Goal: Transaction & Acquisition: Obtain resource

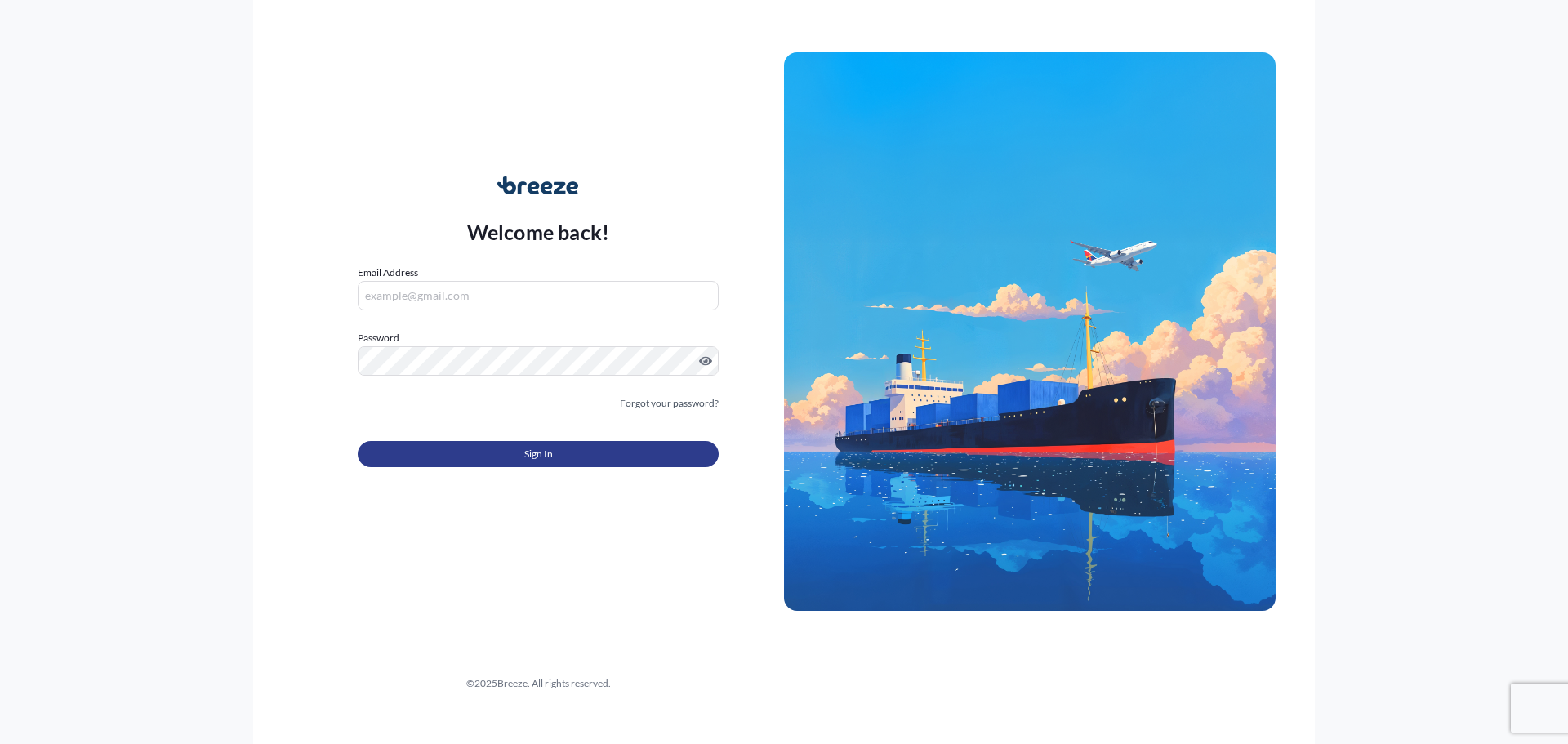
type input "[EMAIL_ADDRESS][DOMAIN_NAME]"
click at [493, 445] on button "Sign In" at bounding box center [538, 454] width 361 height 26
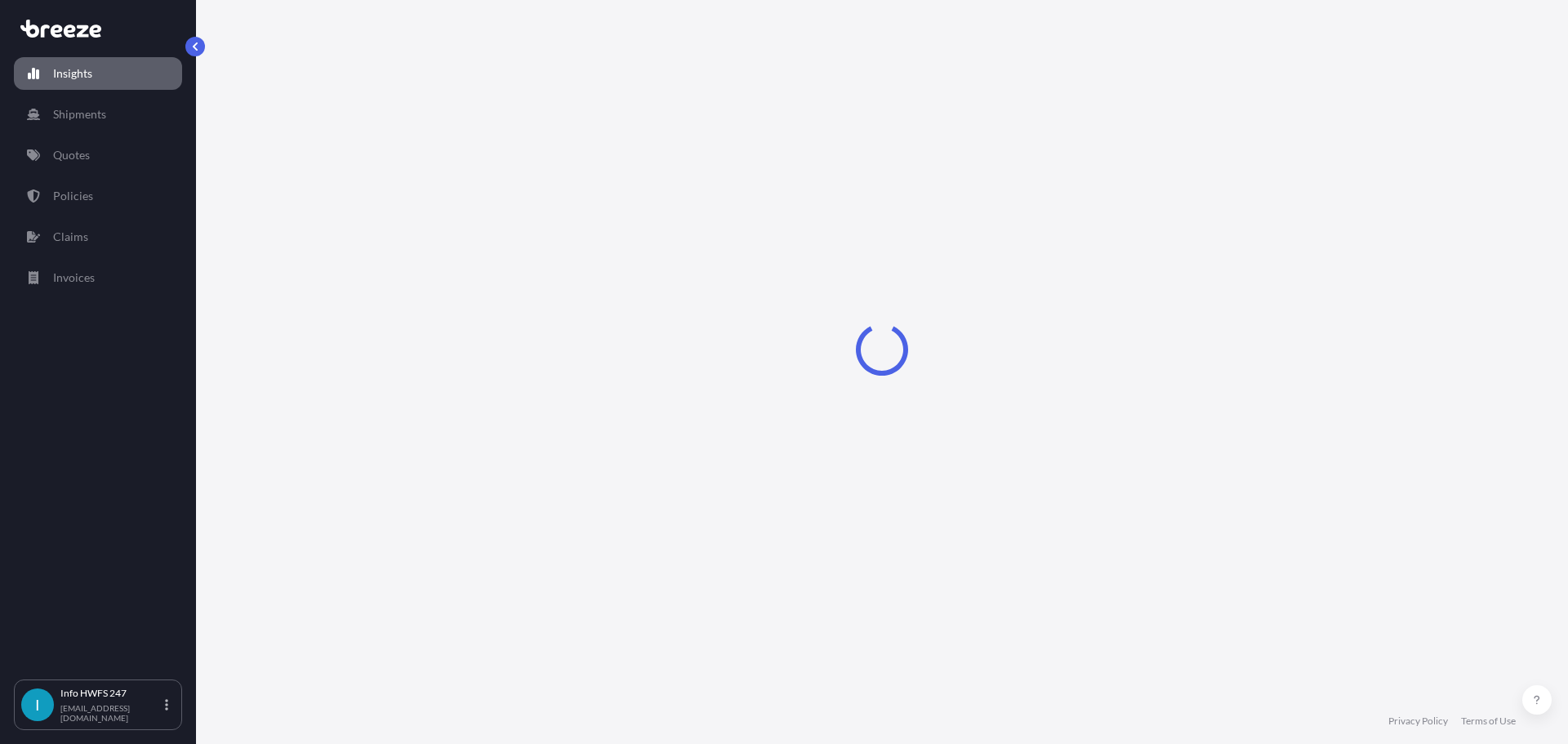
select select "2025"
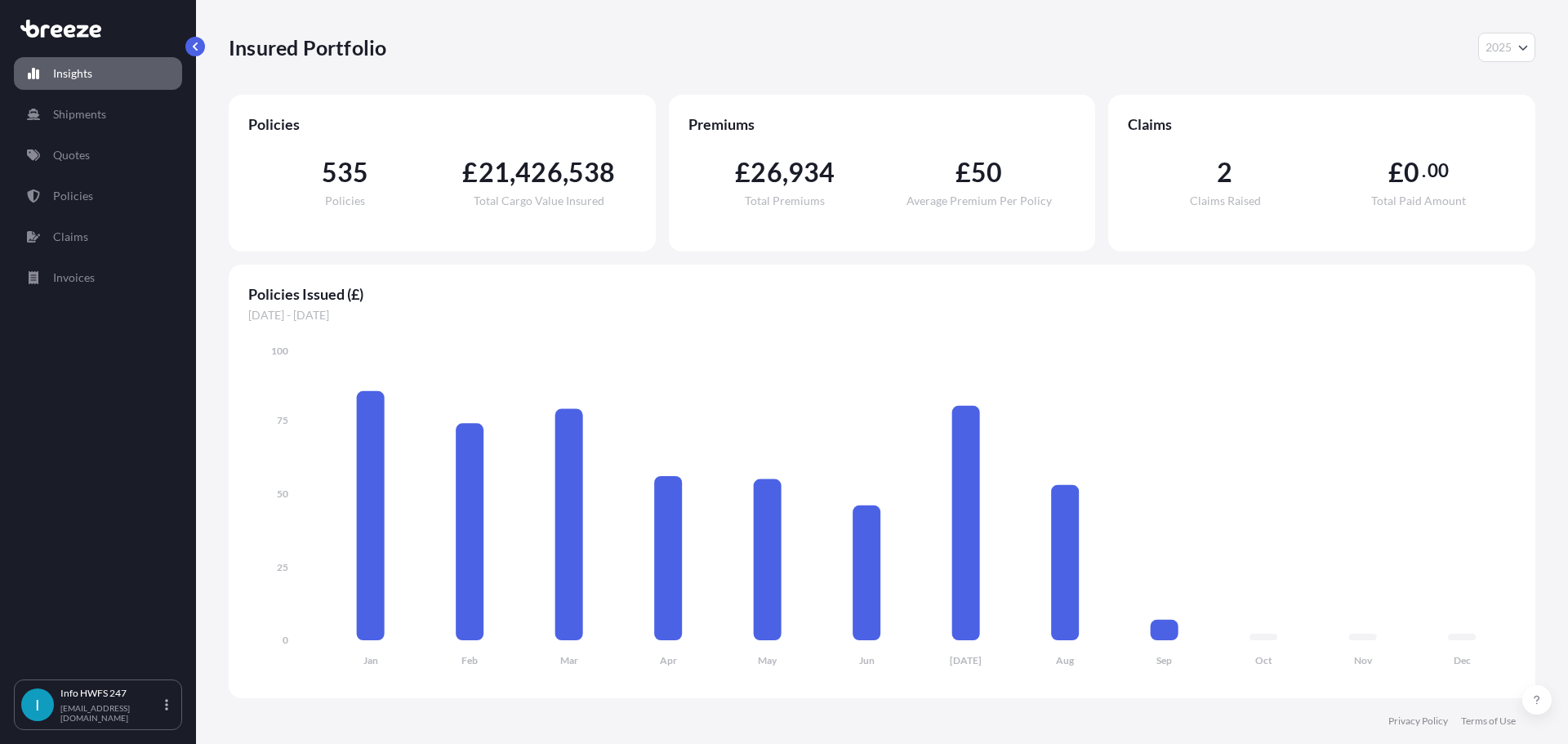
click at [1337, 368] on icon "Jan Feb Mar Apr May Jun [DATE] Aug Sep Oct Nov Dec 0 25 50 75 100" at bounding box center [882, 510] width 1267 height 336
drag, startPoint x: 1194, startPoint y: 330, endPoint x: 1117, endPoint y: 353, distance: 80.4
click at [1112, 357] on icon "Jan Feb Mar Apr May Jun [DATE] Aug Sep Oct Nov Dec 0 25 50 75 100" at bounding box center [882, 510] width 1267 height 336
click at [93, 148] on link "Quotes" at bounding box center [98, 156] width 168 height 33
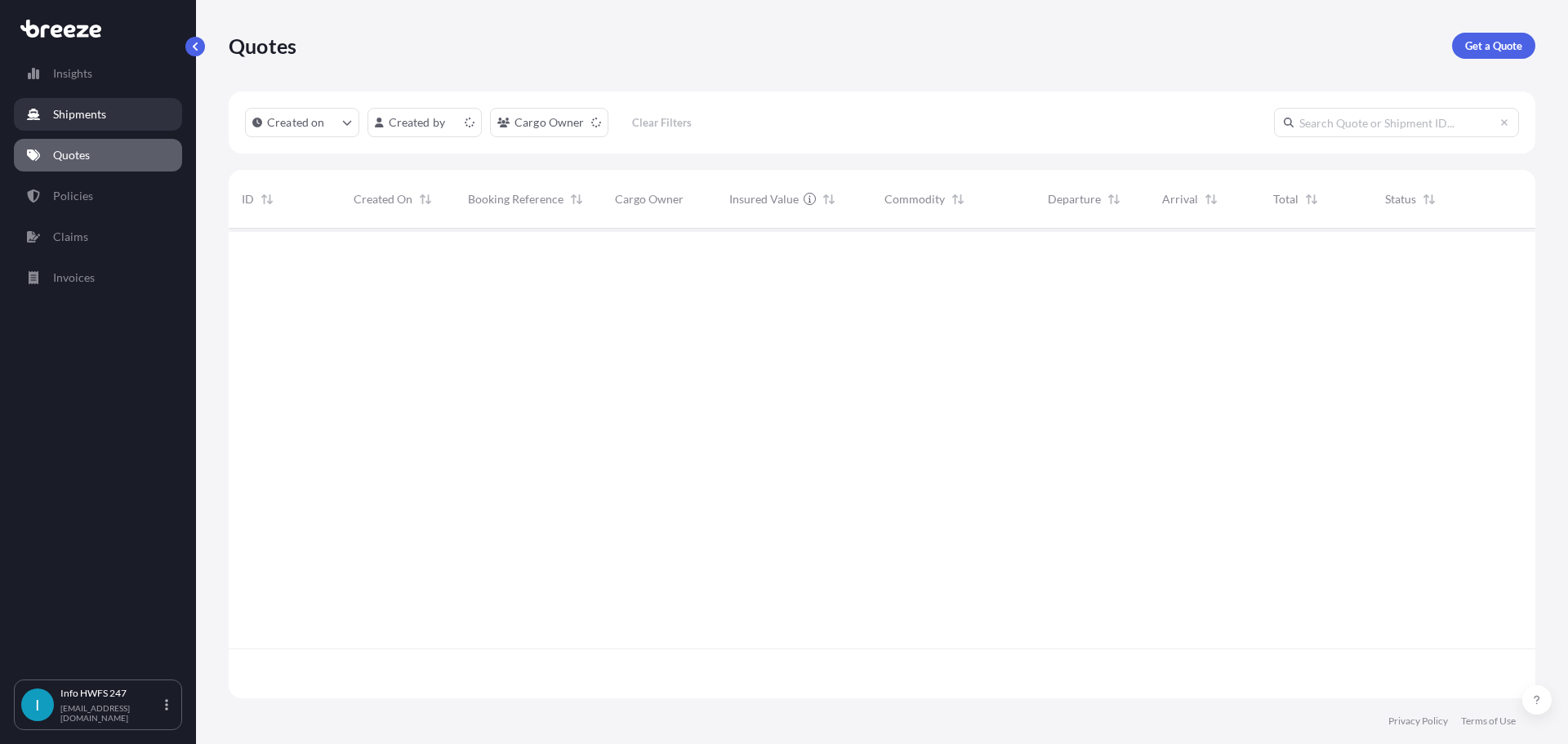
scroll to position [467, 1294]
click at [123, 108] on link "Shipments" at bounding box center [98, 114] width 168 height 33
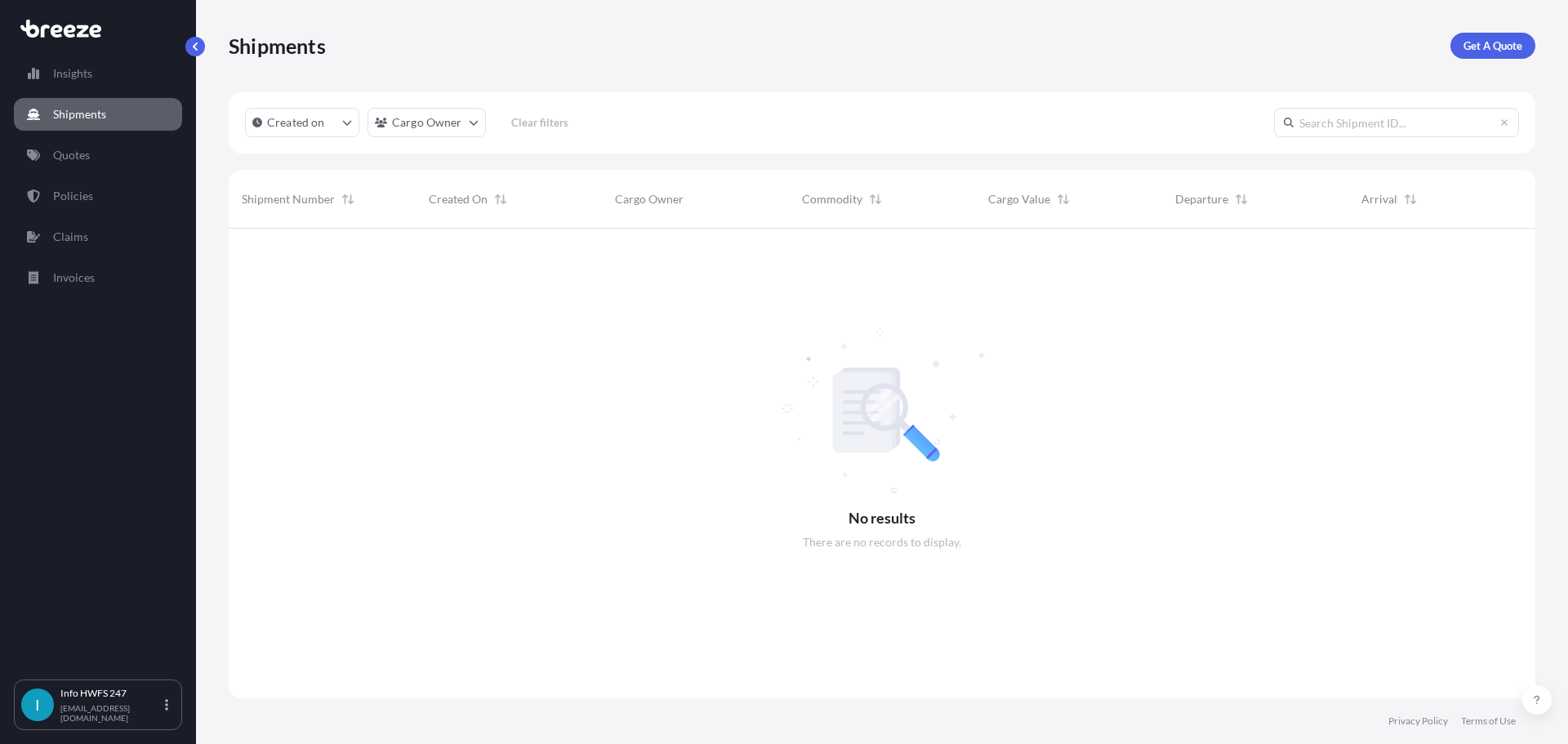
scroll to position [516, 1294]
click at [1521, 53] on p "Get A Quote" at bounding box center [1492, 46] width 58 height 16
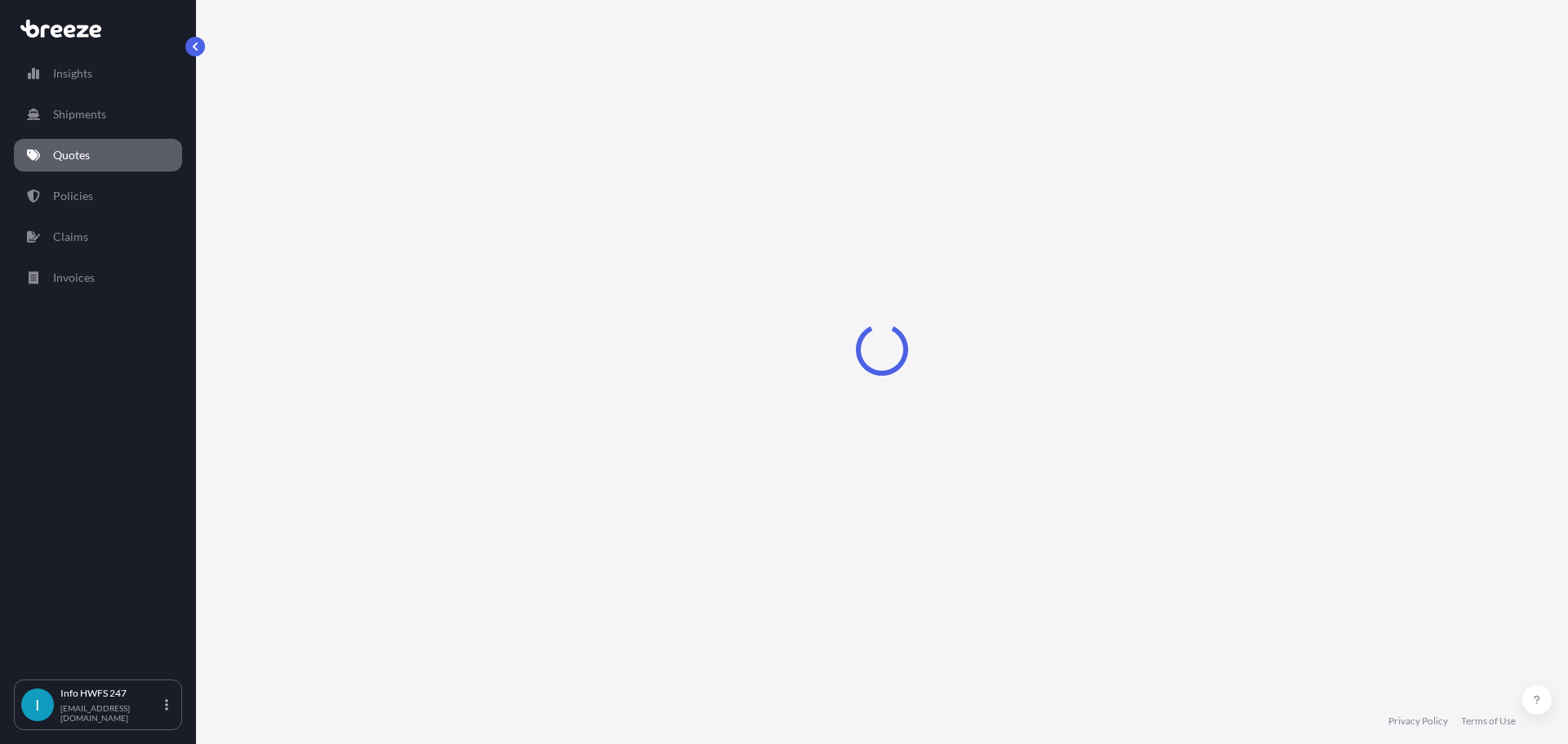
select select "Air"
select select "1"
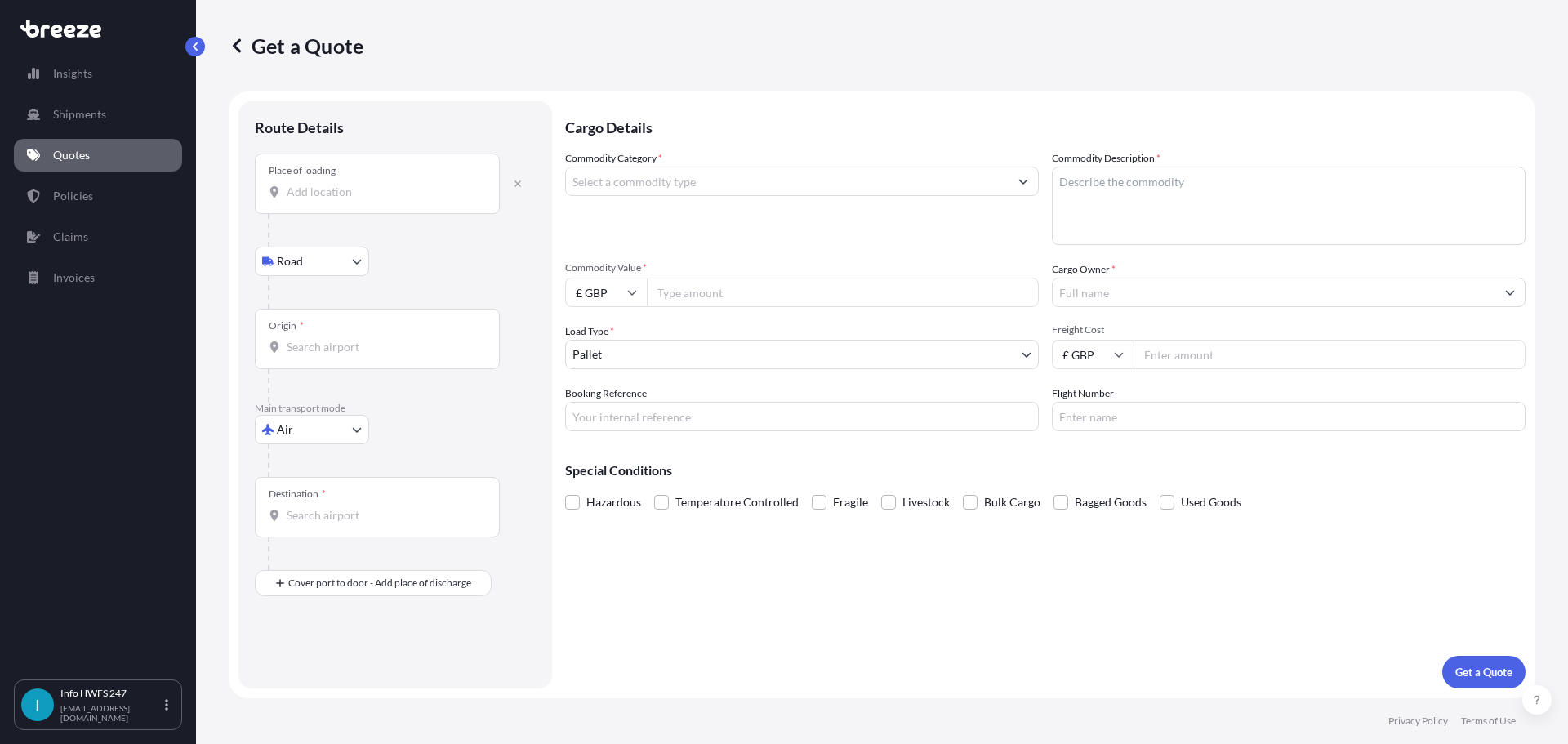
click at [385, 183] on div "Place of loading" at bounding box center [377, 184] width 245 height 60
click at [385, 184] on input "Place of loading" at bounding box center [383, 192] width 192 height 16
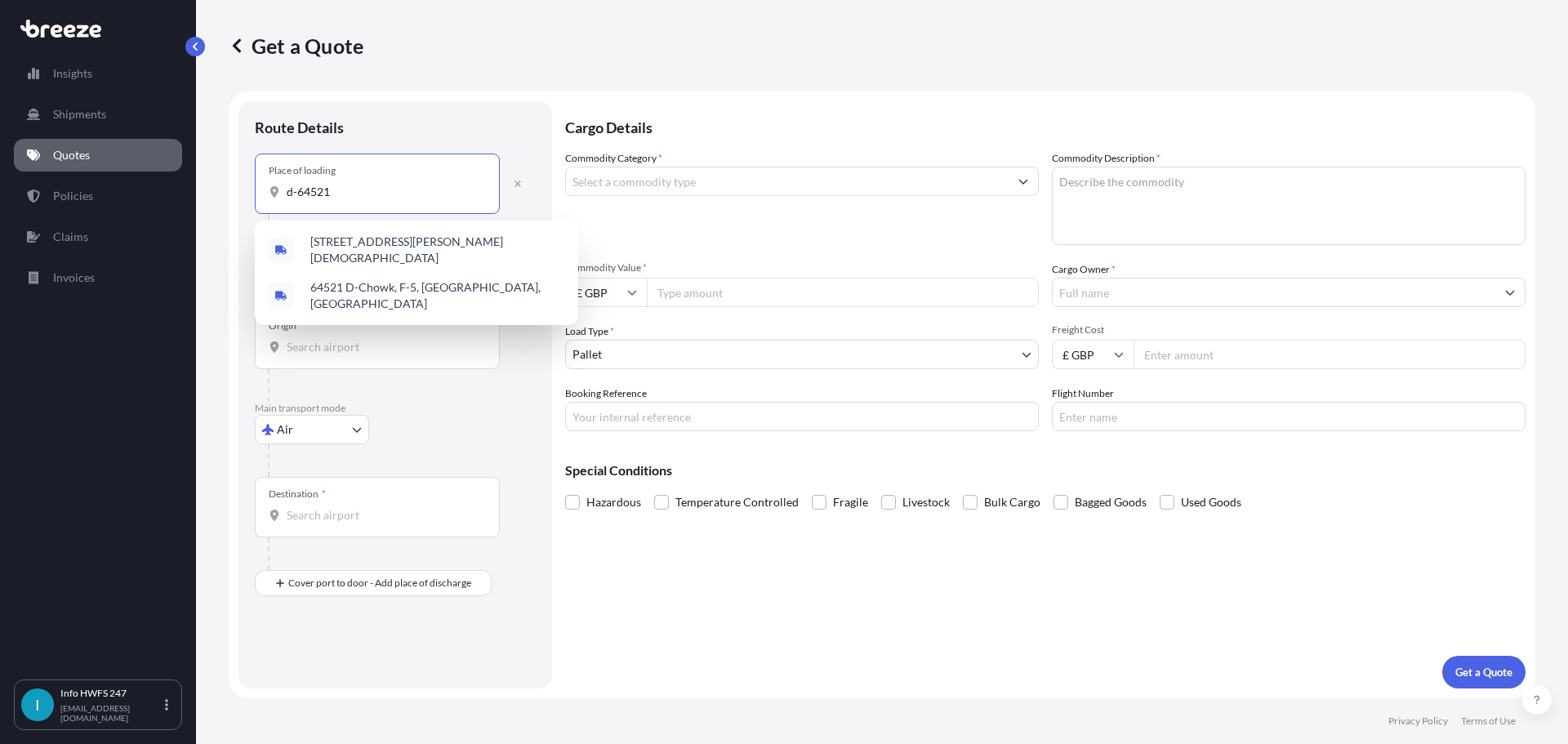
drag, startPoint x: 341, startPoint y: 195, endPoint x: 241, endPoint y: 198, distance: 100.0
click at [241, 198] on div "Route Details Place of loading d-64521 Road Road Rail Origin * Main transport m…" at bounding box center [395, 395] width 313 height 588
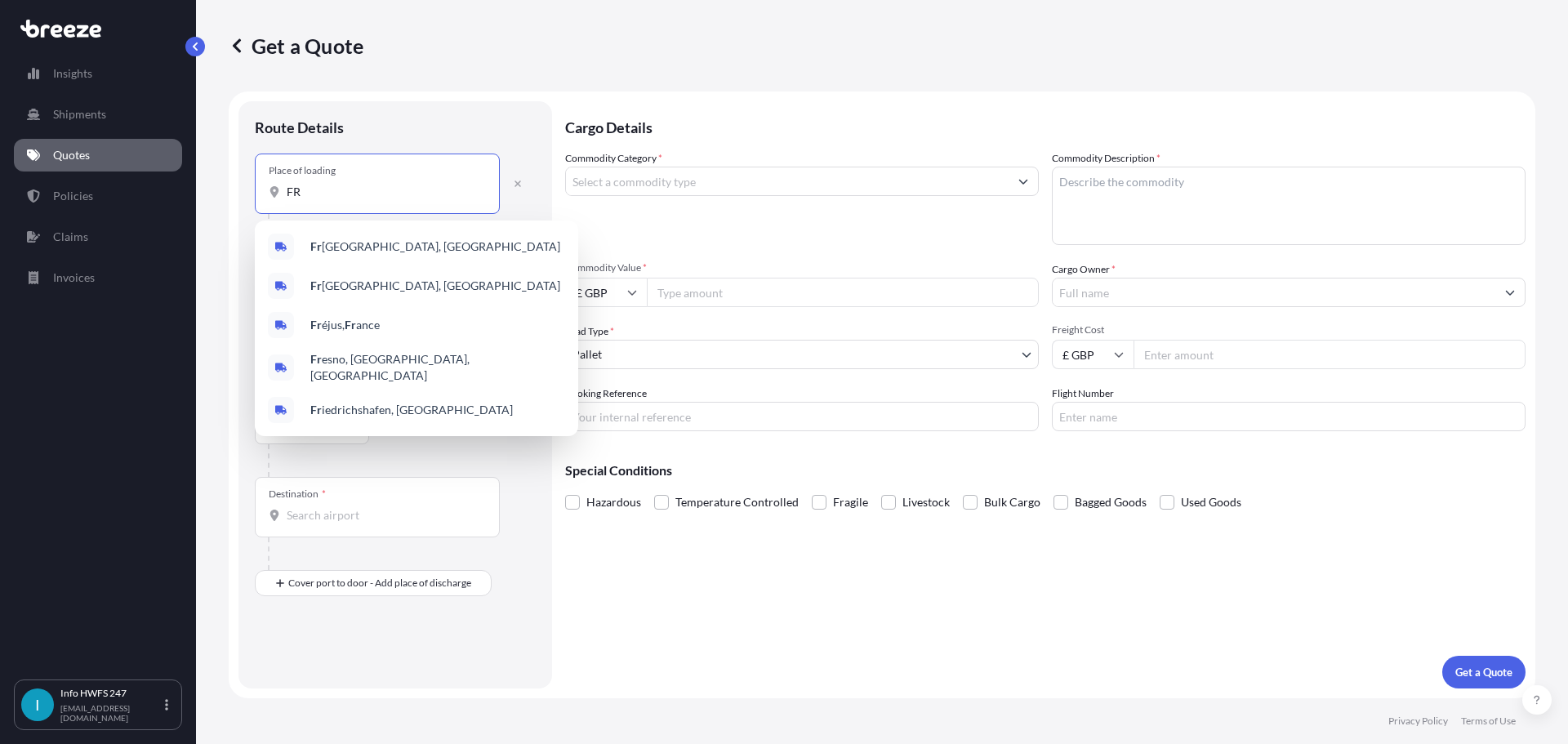
type input "F"
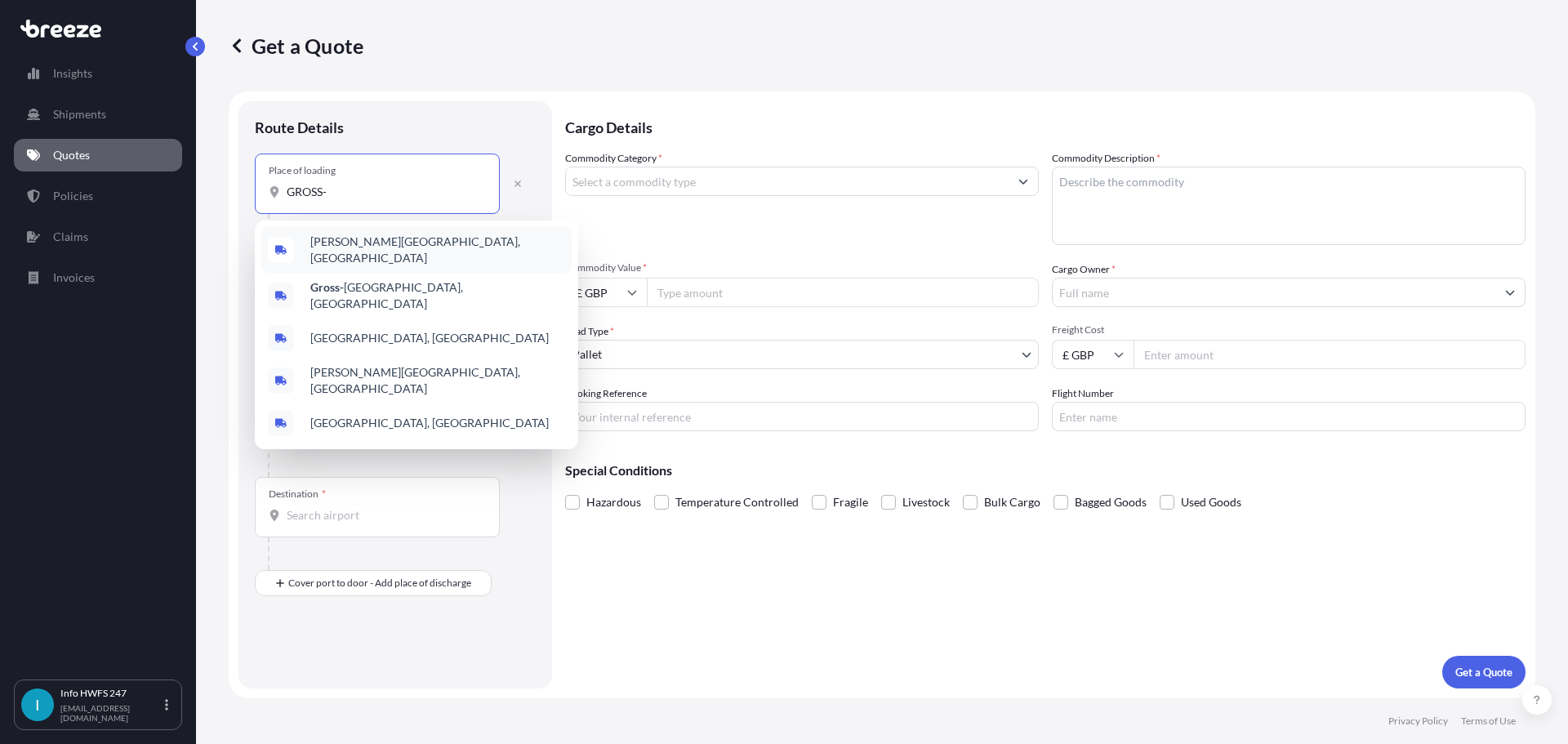
click at [343, 245] on span "[PERSON_NAME][GEOGRAPHIC_DATA], [GEOGRAPHIC_DATA]" at bounding box center [437, 250] width 255 height 33
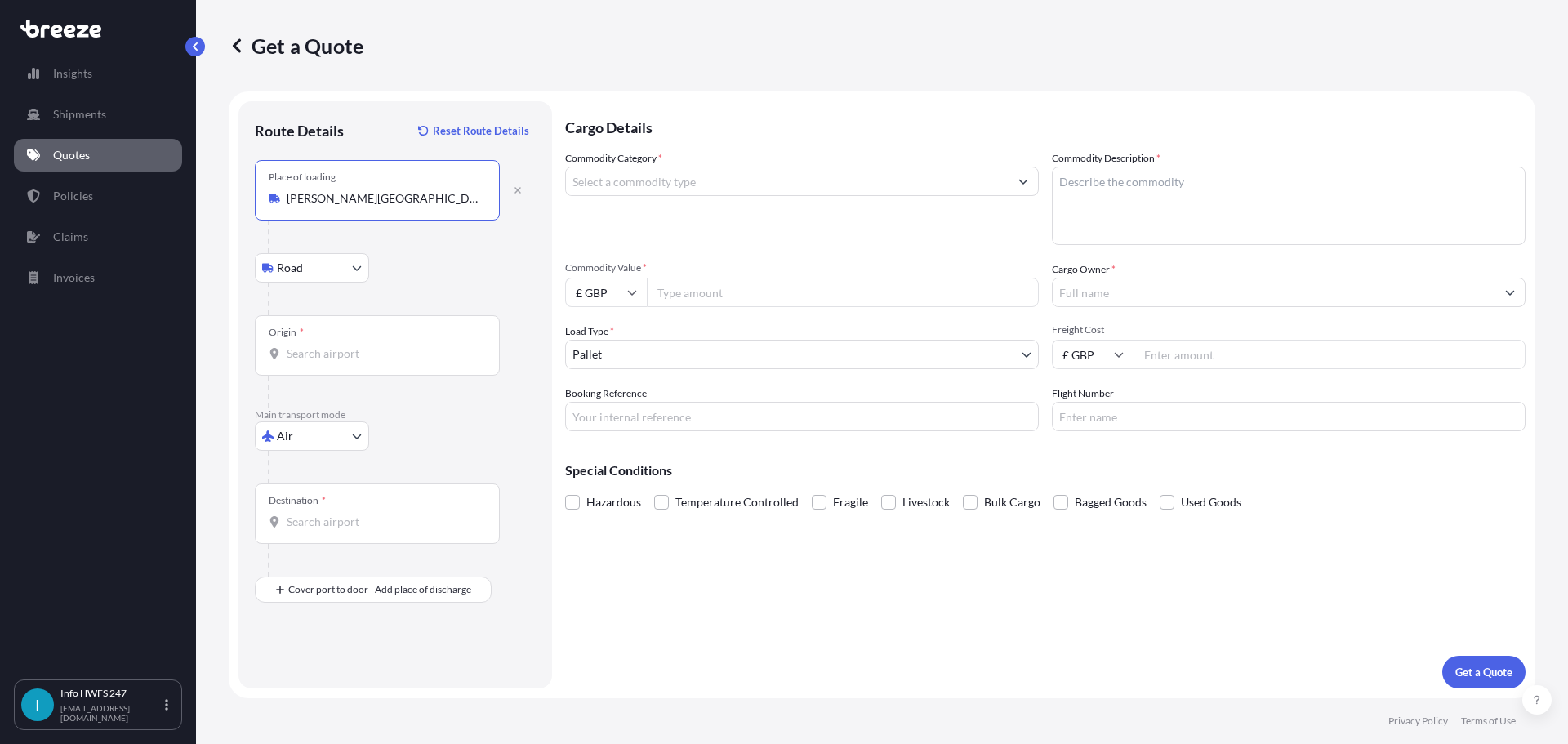
type input "[PERSON_NAME][GEOGRAPHIC_DATA], [GEOGRAPHIC_DATA]"
click at [323, 356] on input "Origin *" at bounding box center [383, 353] width 192 height 16
type input "DEFRA - [GEOGRAPHIC_DATA], [GEOGRAPHIC_DATA]"
click at [322, 524] on input "Destination *" at bounding box center [383, 521] width 192 height 16
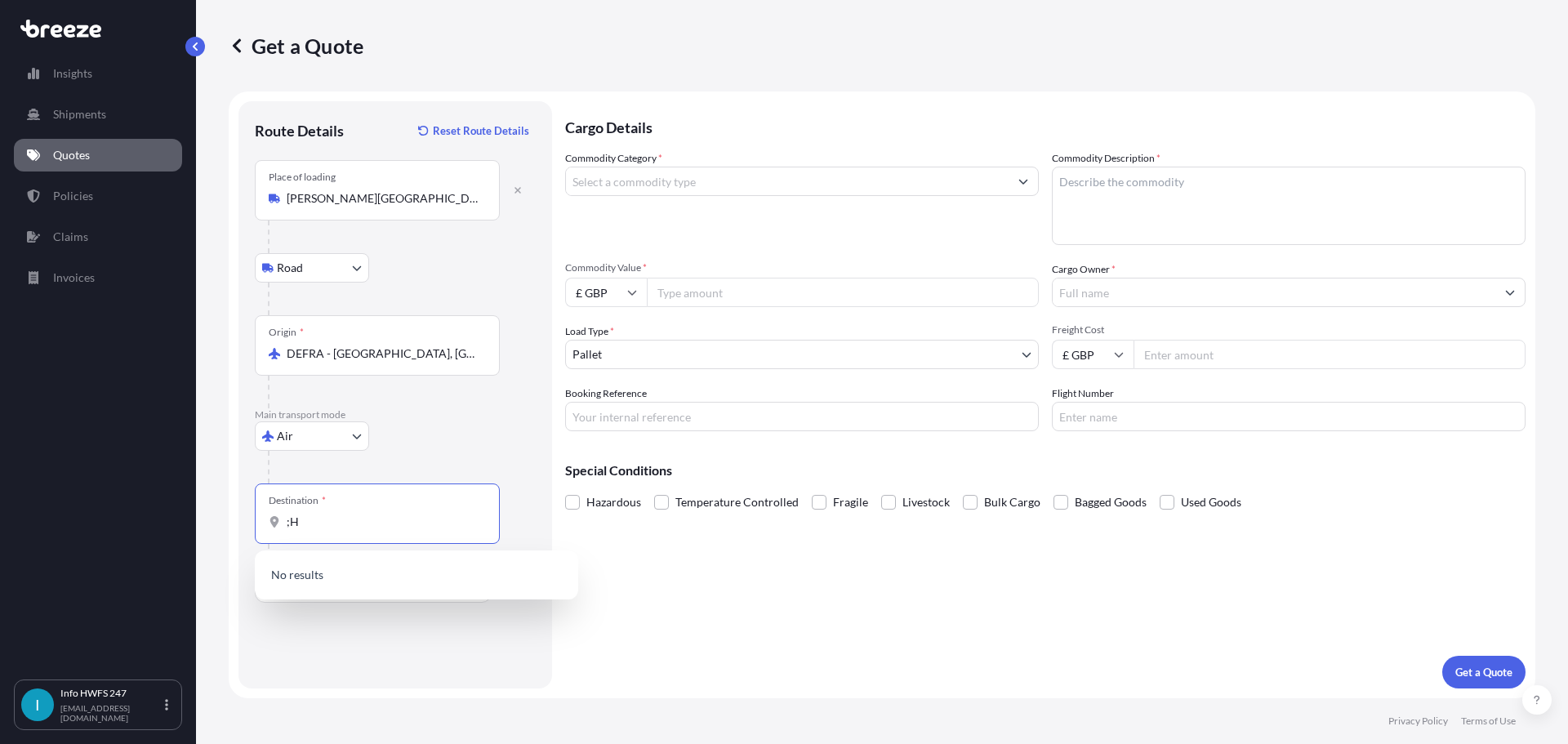
type input ";"
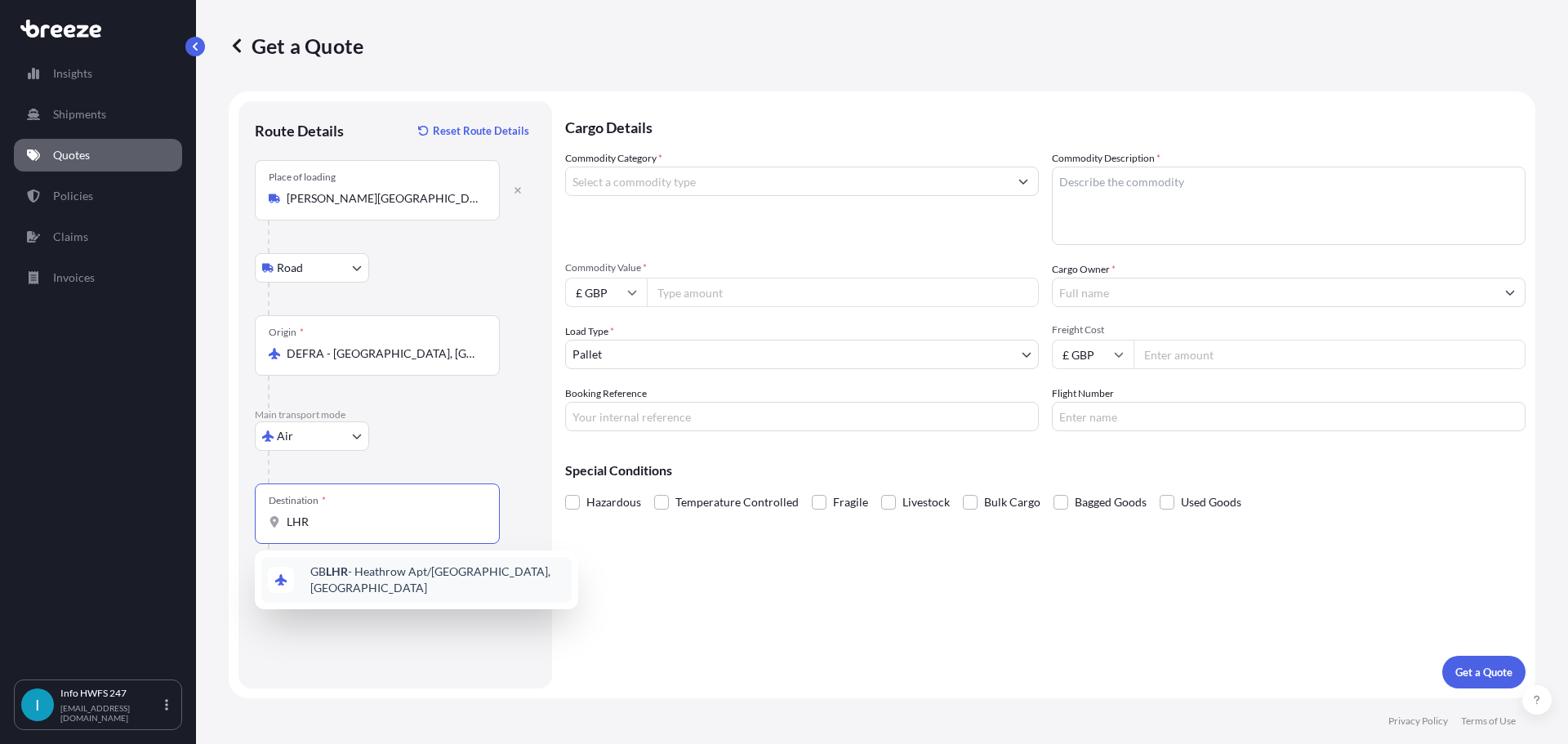
click at [346, 589] on div "GB LHR - Heathrow Apt/[GEOGRAPHIC_DATA], [GEOGRAPHIC_DATA]" at bounding box center [416, 579] width 310 height 46
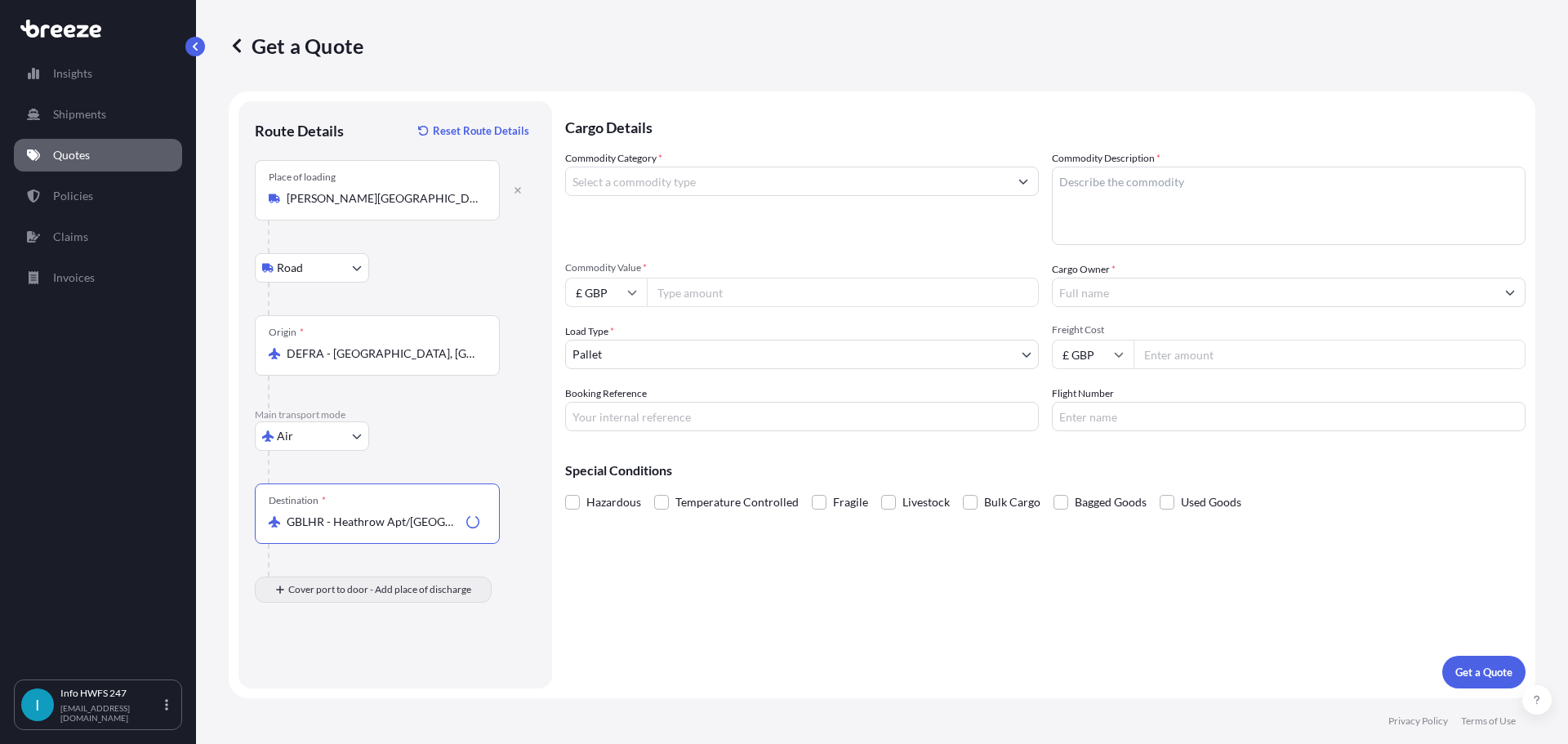
type input "GBLHR - Heathrow Apt/[GEOGRAPHIC_DATA], [GEOGRAPHIC_DATA]"
click at [315, 672] on input "Place of Discharge" at bounding box center [383, 677] width 192 height 16
type input "[GEOGRAPHIC_DATA] (LTN), [GEOGRAPHIC_DATA], [GEOGRAPHIC_DATA]"
click at [757, 183] on input "Commodity Category *" at bounding box center [787, 181] width 442 height 29
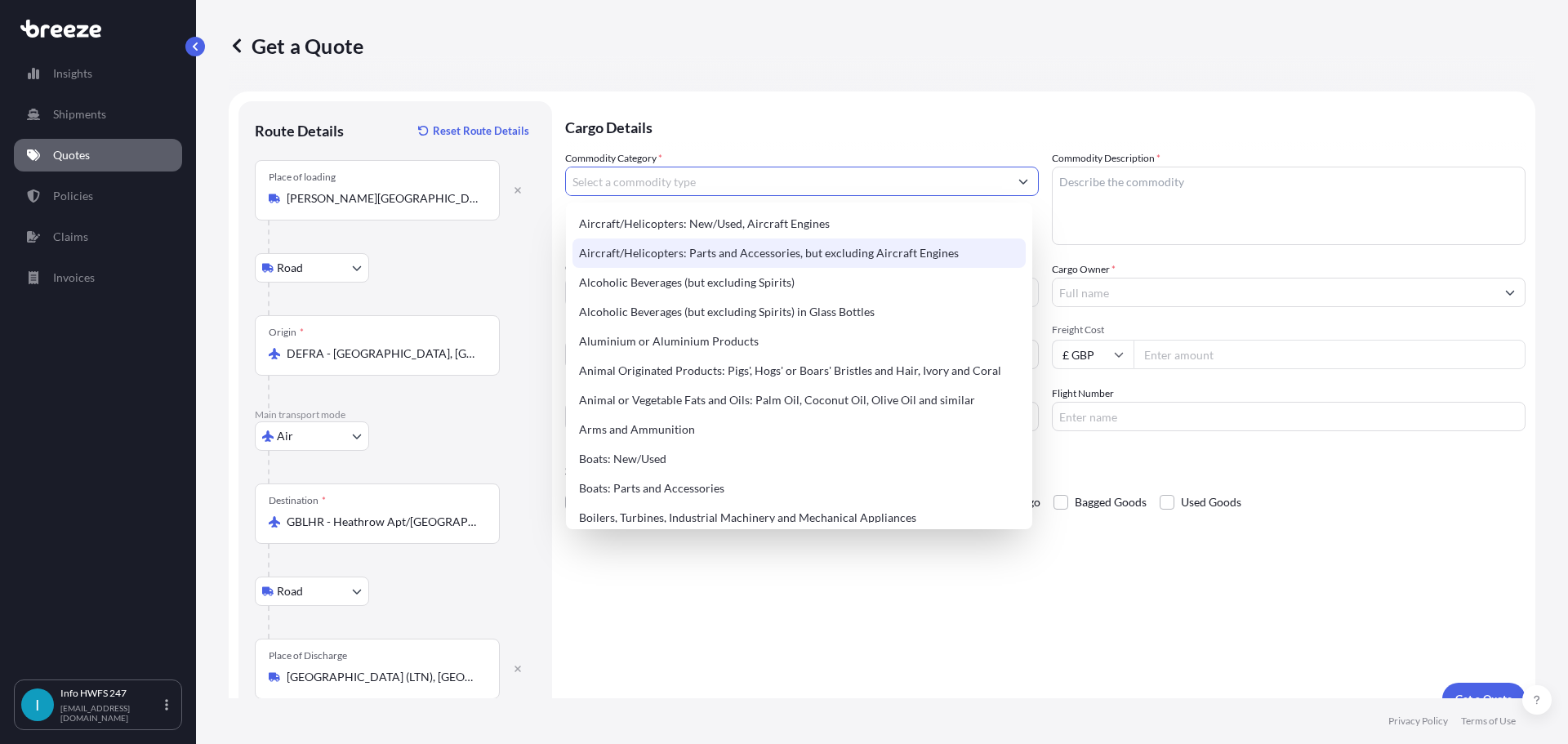
click at [711, 248] on div "Aircraft/Helicopters: Parts and Accessories, but excluding Aircraft Engines" at bounding box center [799, 253] width 453 height 29
type input "Aircraft/Helicopters: Parts and Accessories, but excluding Aircraft Engines"
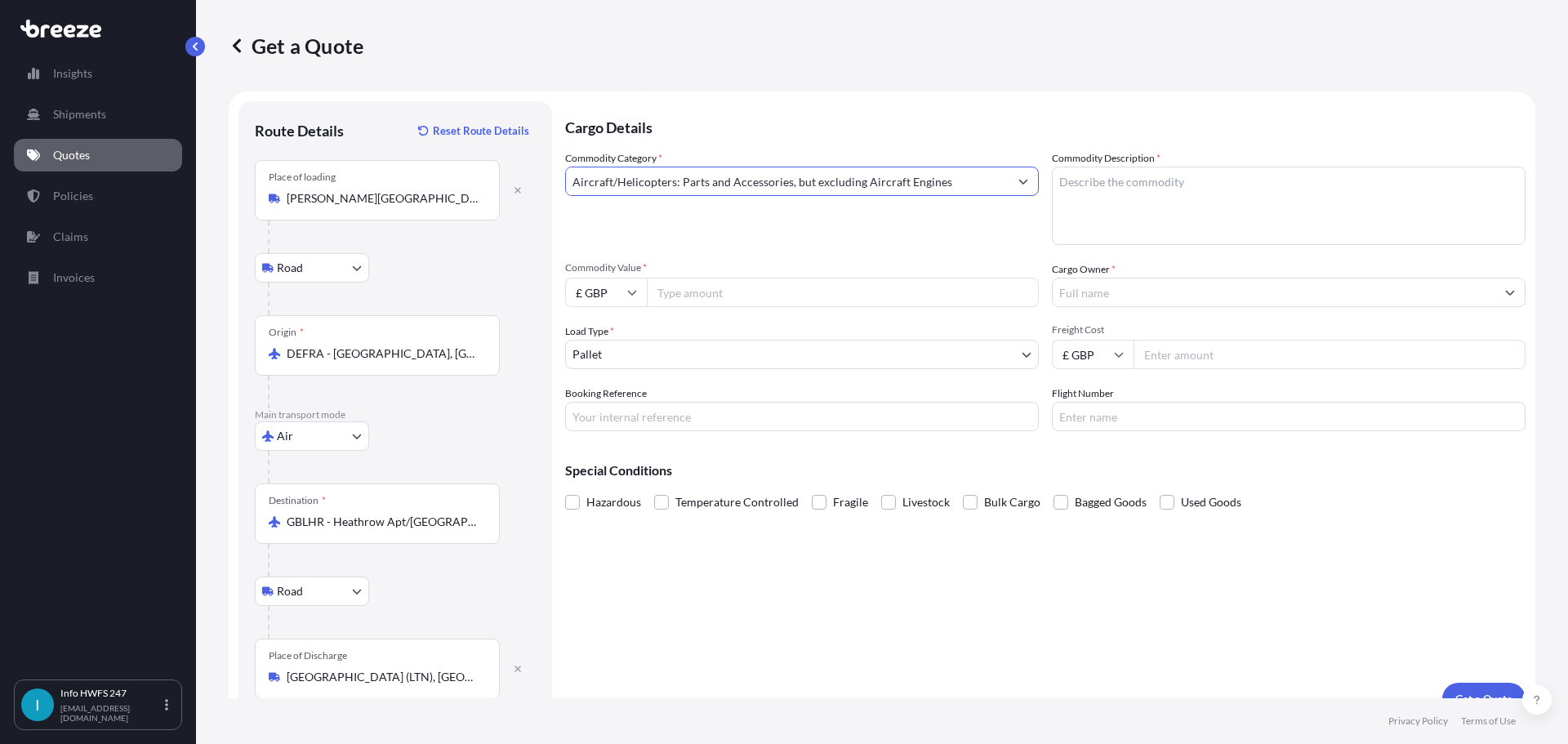
click at [1128, 192] on textarea "Commodity Description *" at bounding box center [1289, 205] width 474 height 78
type textarea "EIB CONTROL PWS BOX"
click at [628, 299] on input "£ GBP" at bounding box center [605, 292] width 82 height 29
click at [607, 400] on div "$ USD" at bounding box center [606, 406] width 69 height 31
type input "$ USD"
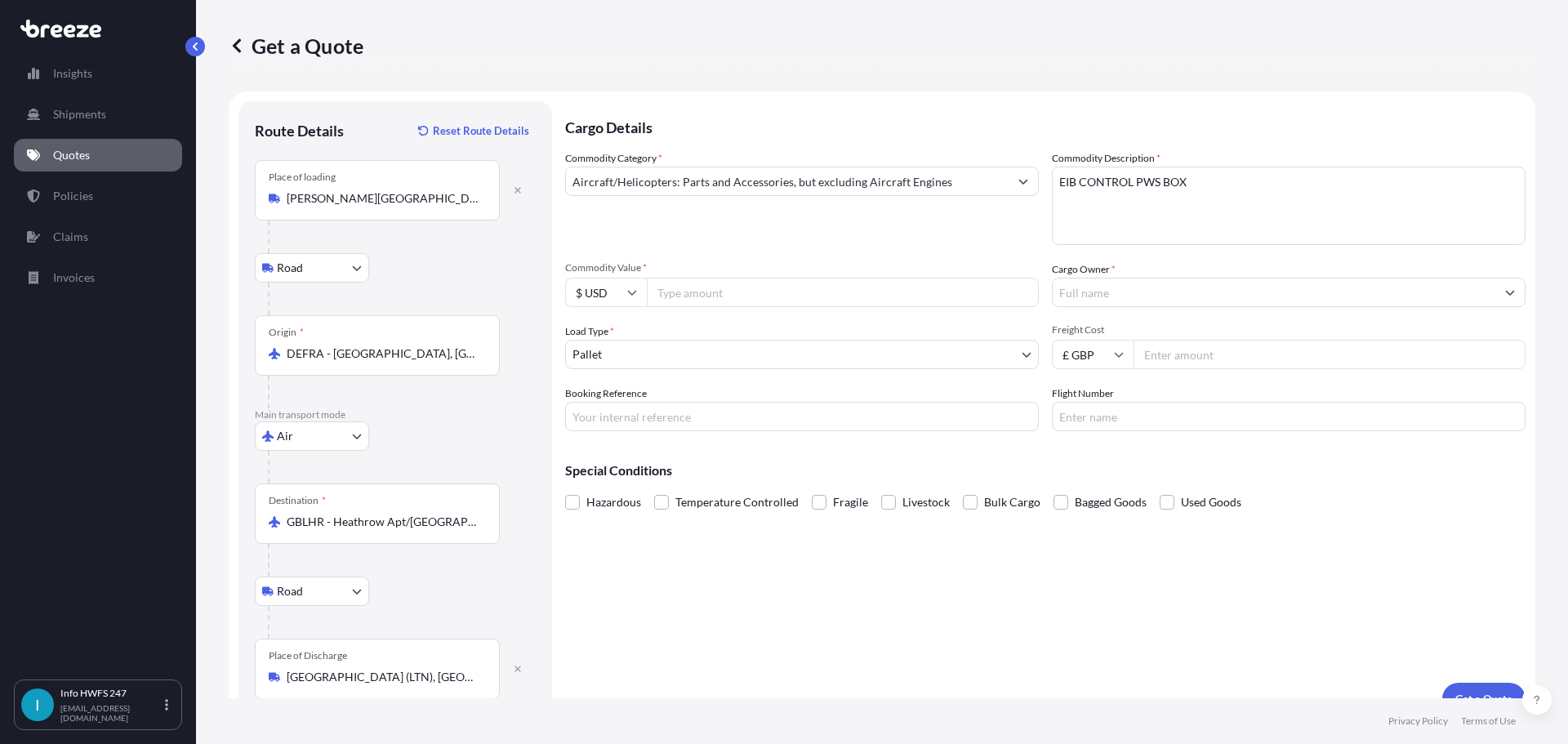
click at [692, 298] on input "Commodity Value *" at bounding box center [842, 292] width 392 height 29
type input "26924"
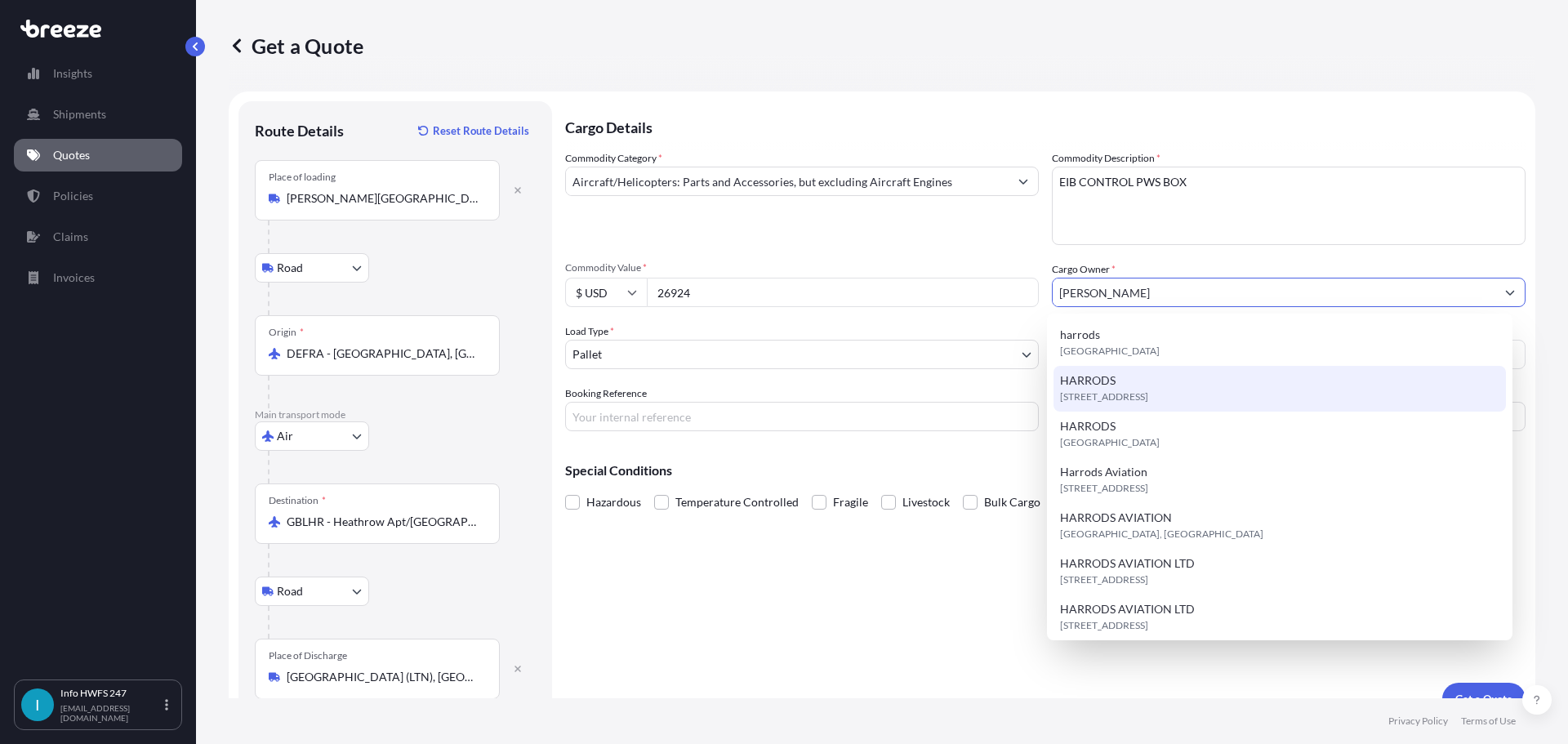
click at [1116, 391] on span "[STREET_ADDRESS]" at bounding box center [1103, 397] width 88 height 16
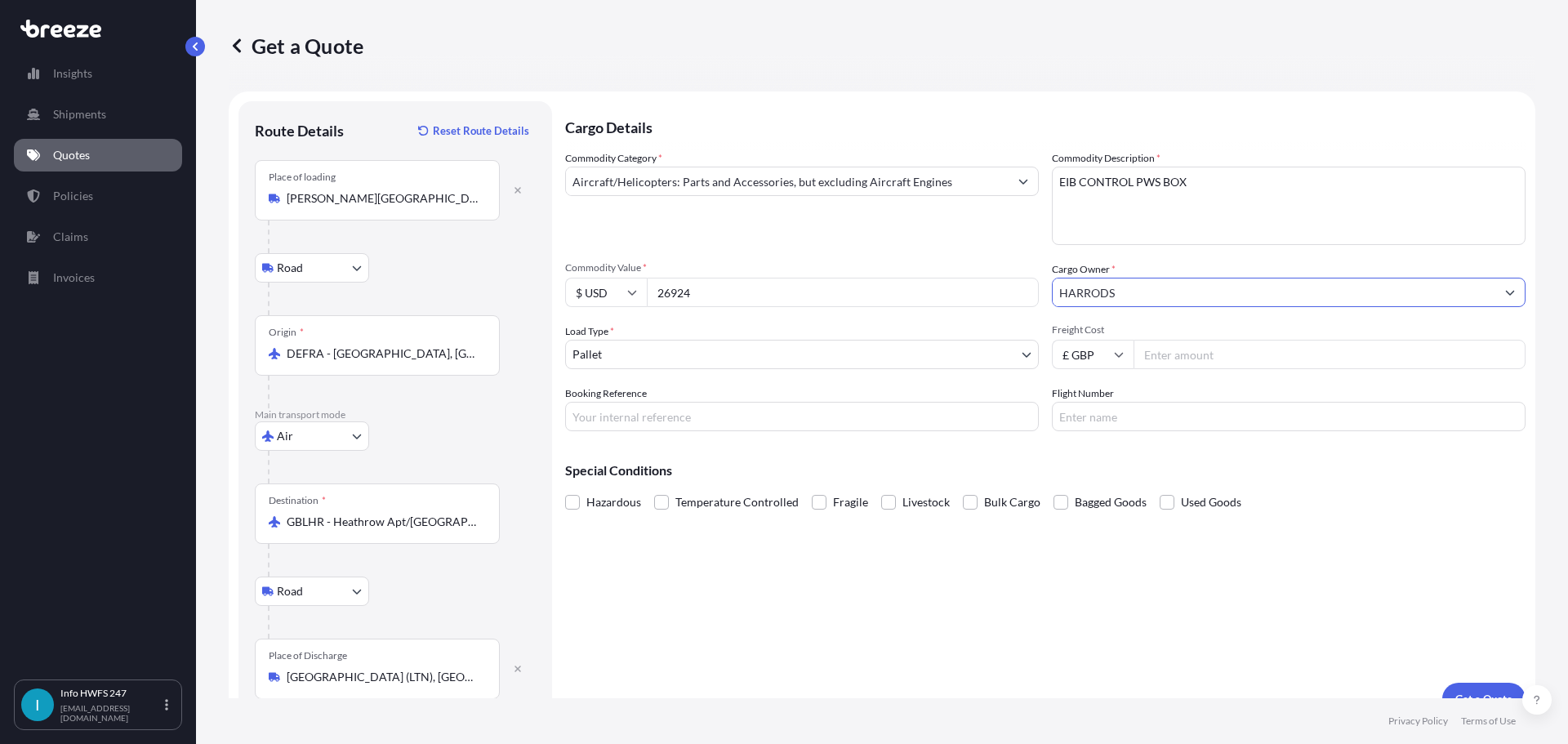
click at [1504, 290] on icon "Show suggestions" at bounding box center [1509, 292] width 9 height 9
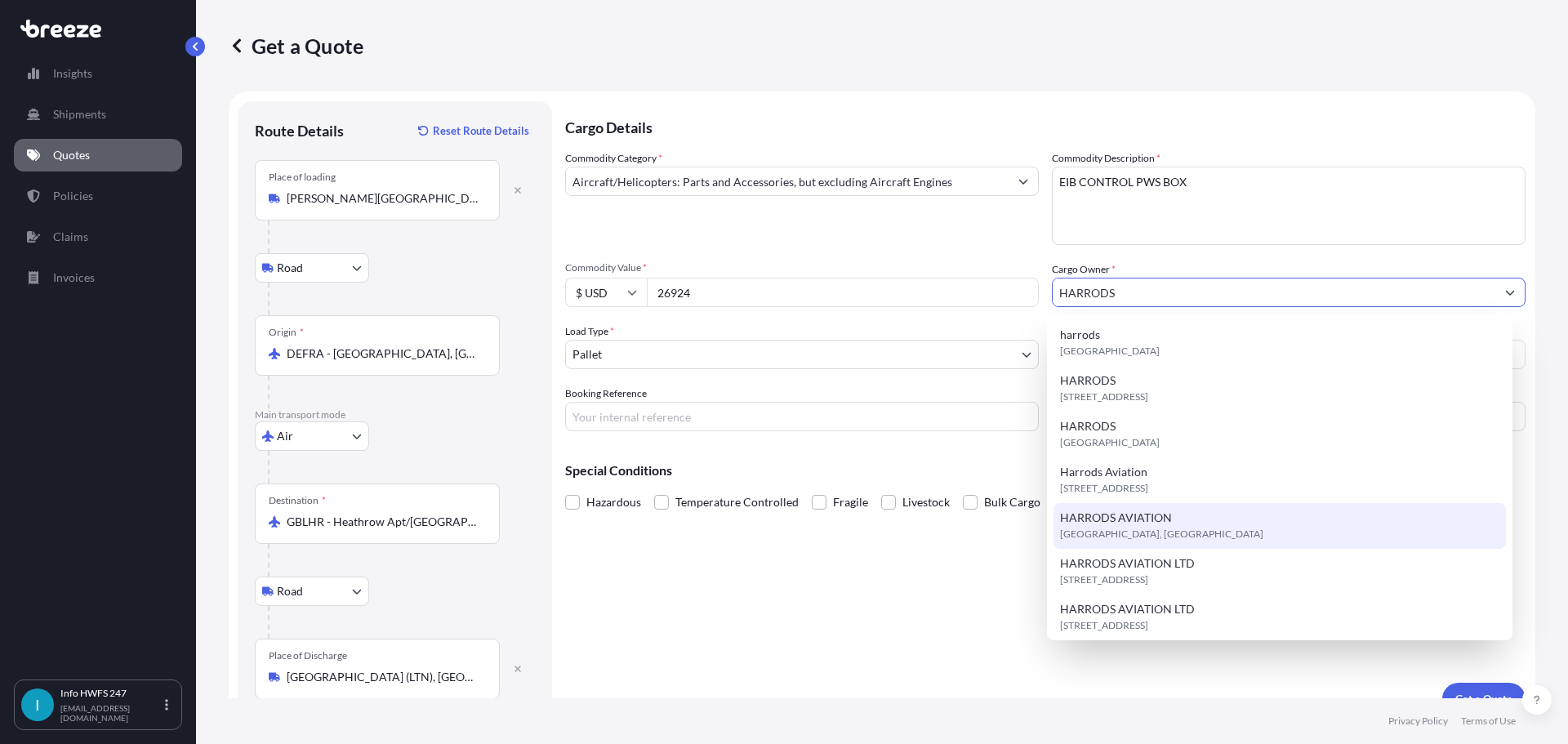
click at [1170, 528] on span "[GEOGRAPHIC_DATA], [GEOGRAPHIC_DATA]" at bounding box center [1161, 534] width 204 height 16
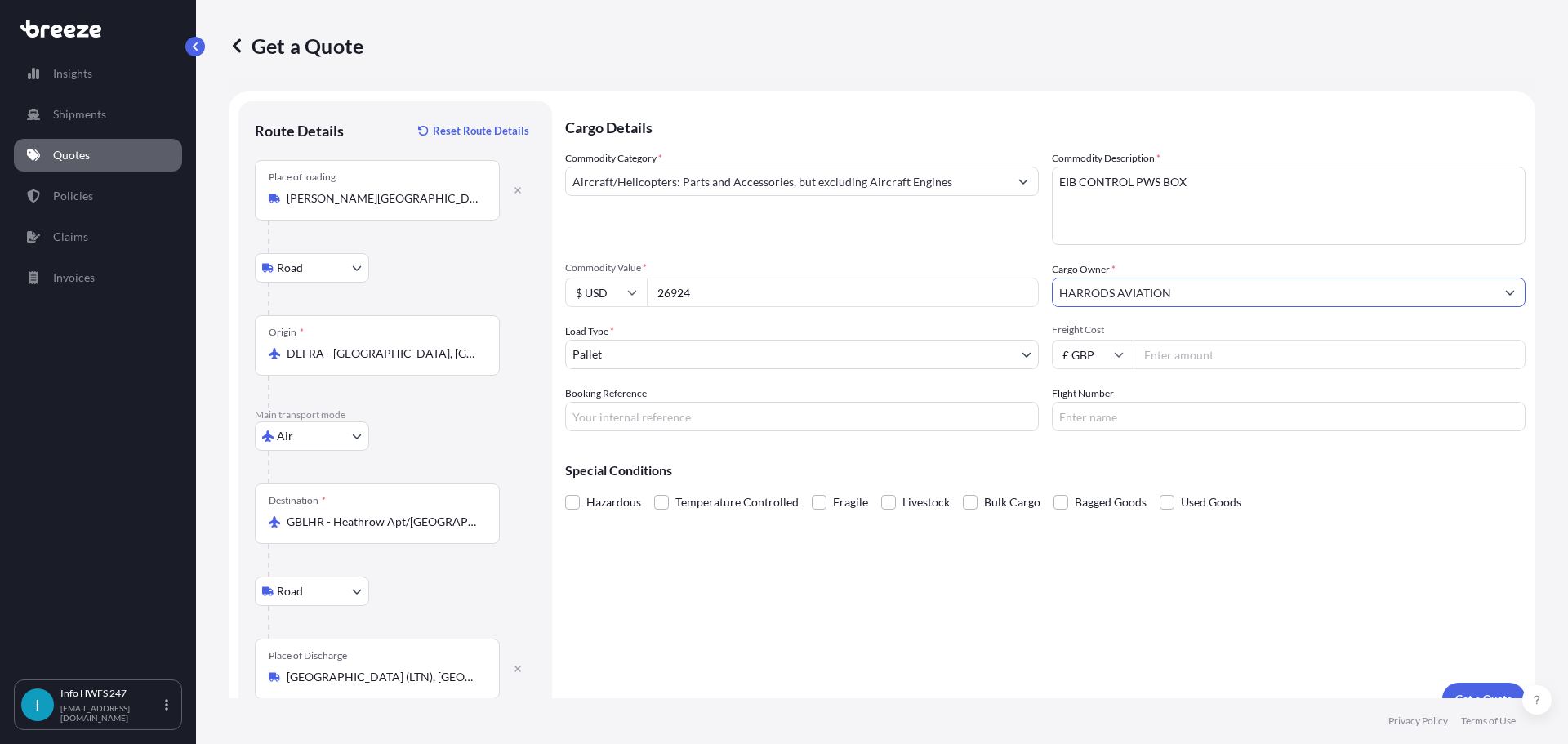
type input "HARRODS AVIATION"
click at [634, 349] on body "8 options available. 7 options available. 13 options available. Insights Shipme…" at bounding box center [784, 372] width 1568 height 744
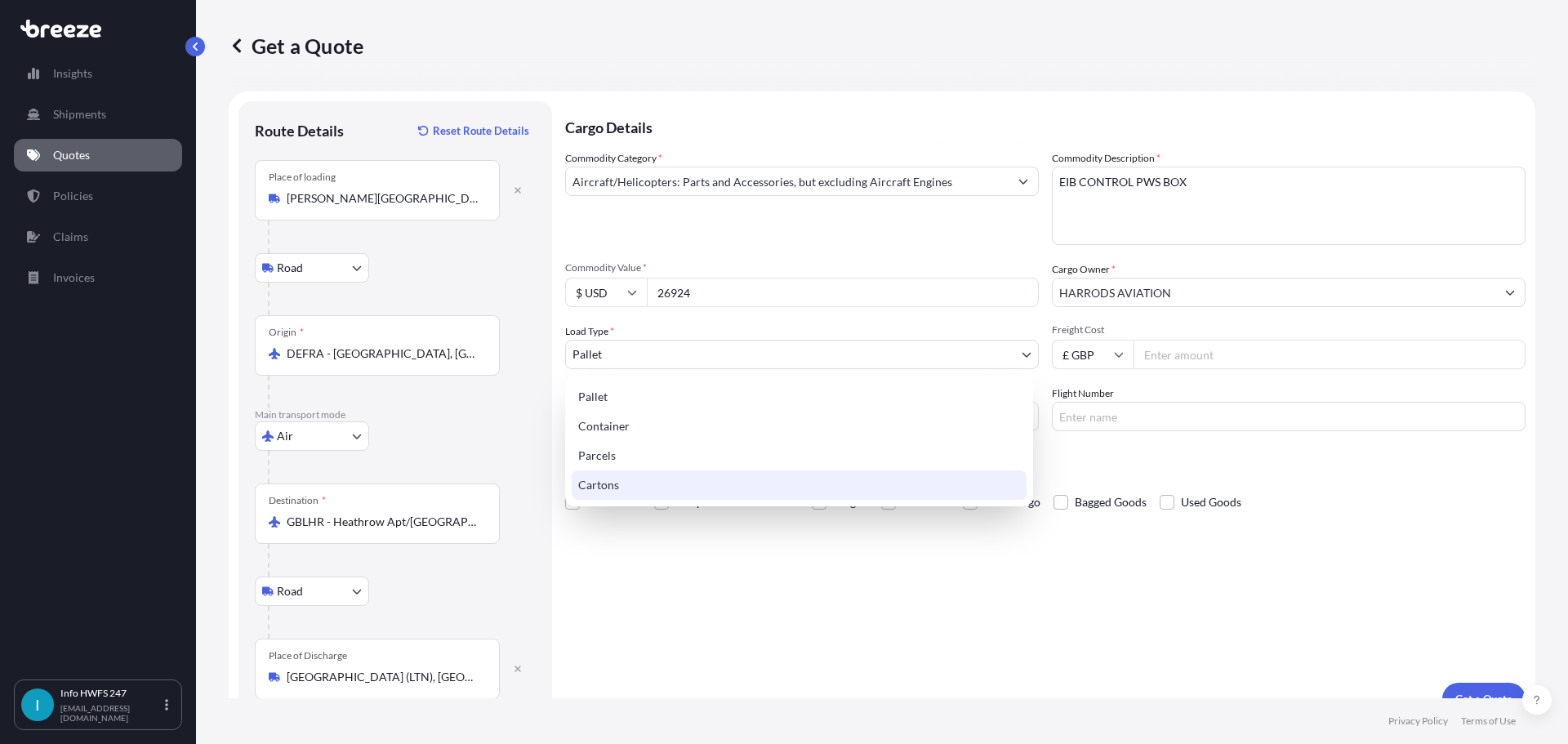
click at [608, 486] on div "Cartons" at bounding box center [799, 485] width 455 height 29
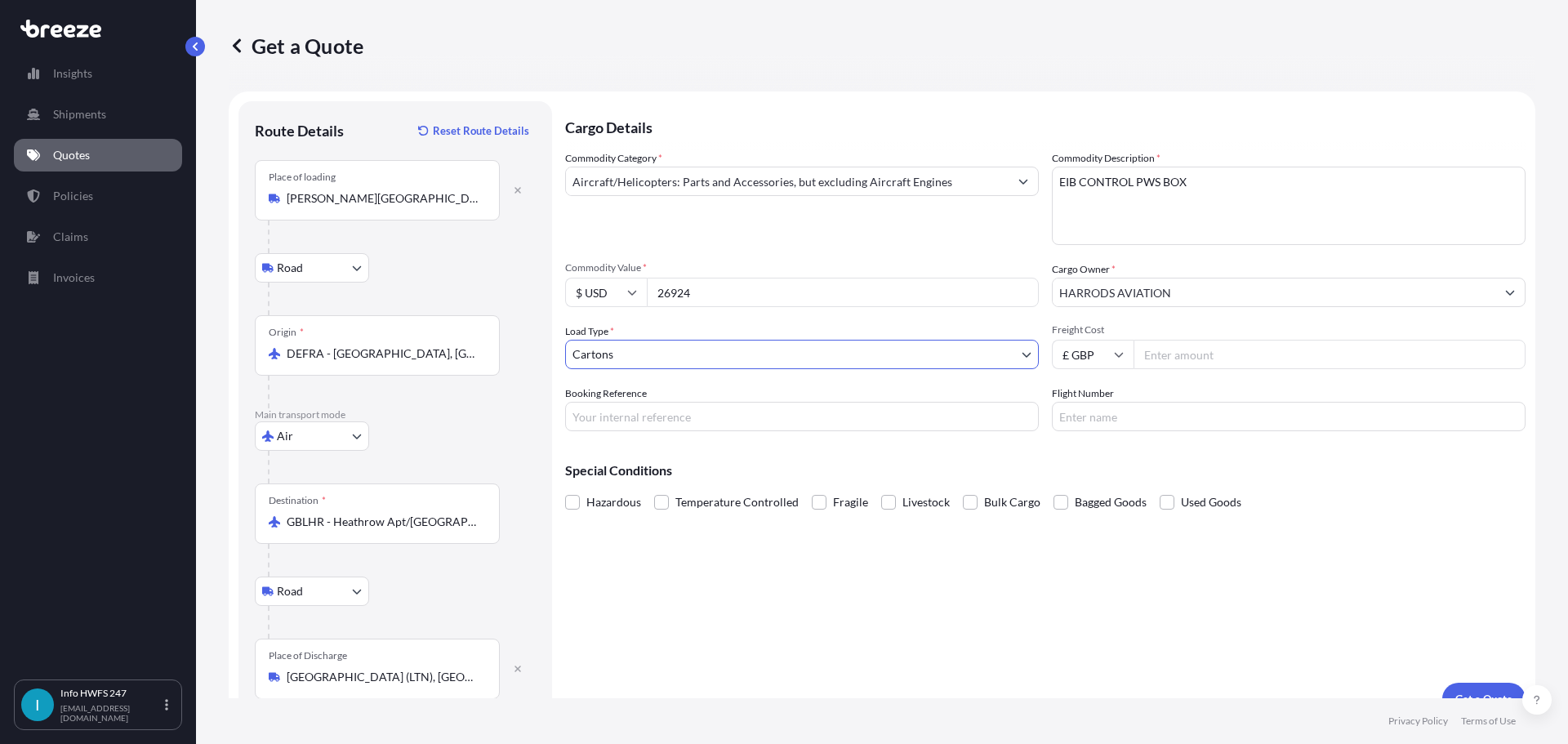
click at [1181, 357] on input "Freight Cost" at bounding box center [1329, 355] width 392 height 29
click at [630, 421] on input "Booking Reference" at bounding box center [802, 417] width 474 height 29
type input "HI166028"
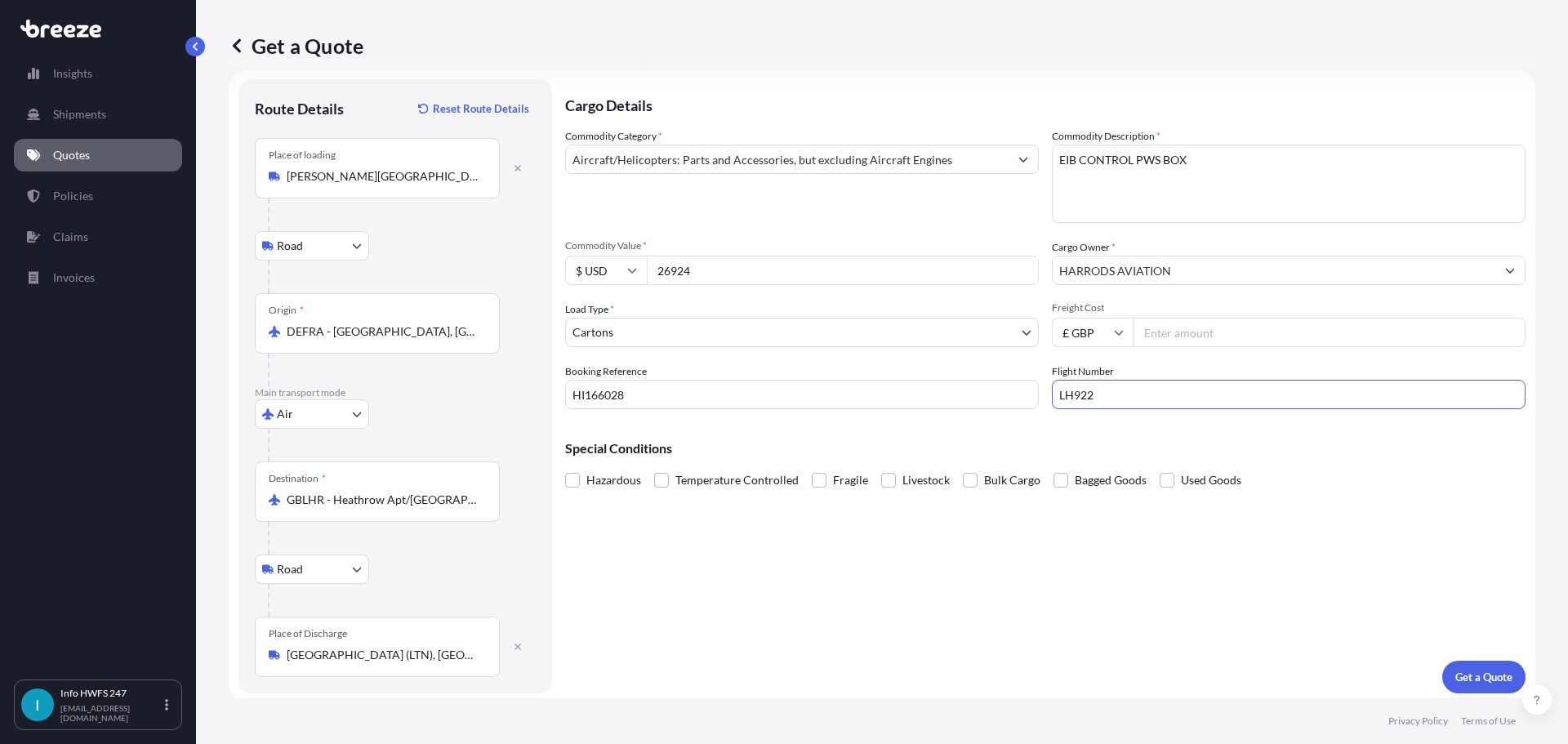
scroll to position [27, 0]
type input "LH922"
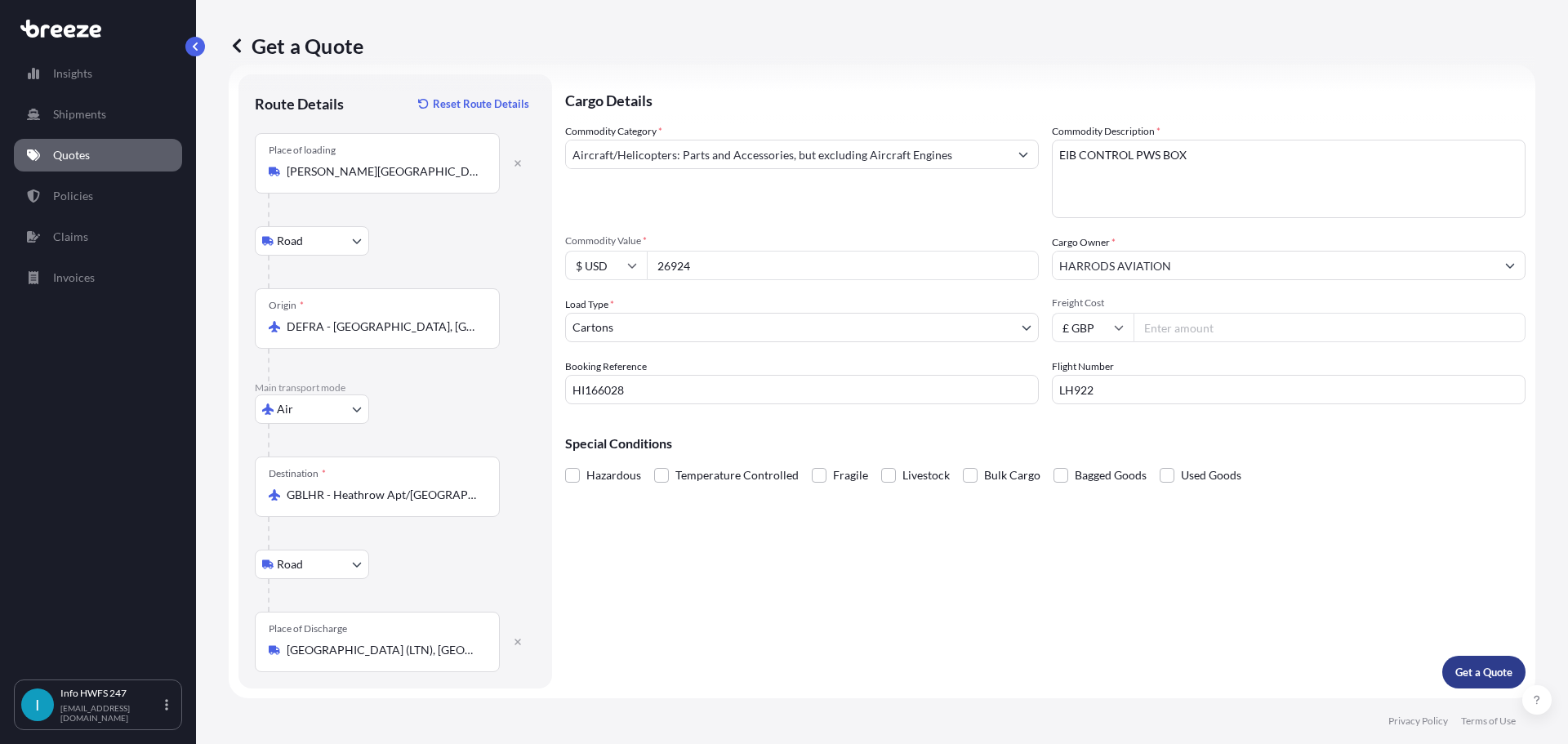
click at [1475, 675] on p "Get a Quote" at bounding box center [1483, 672] width 58 height 16
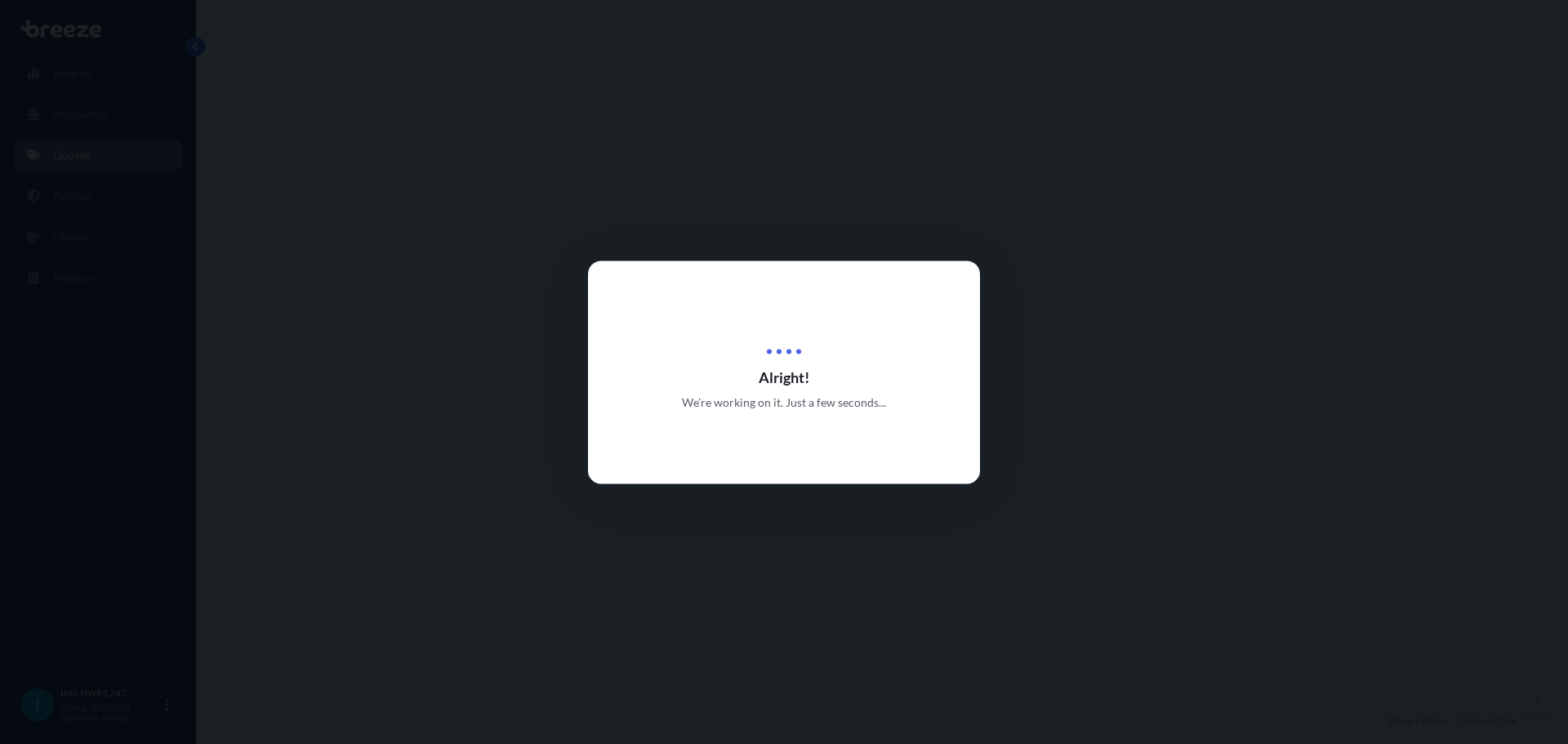
select select "Road"
select select "Air"
select select "Road"
select select "4"
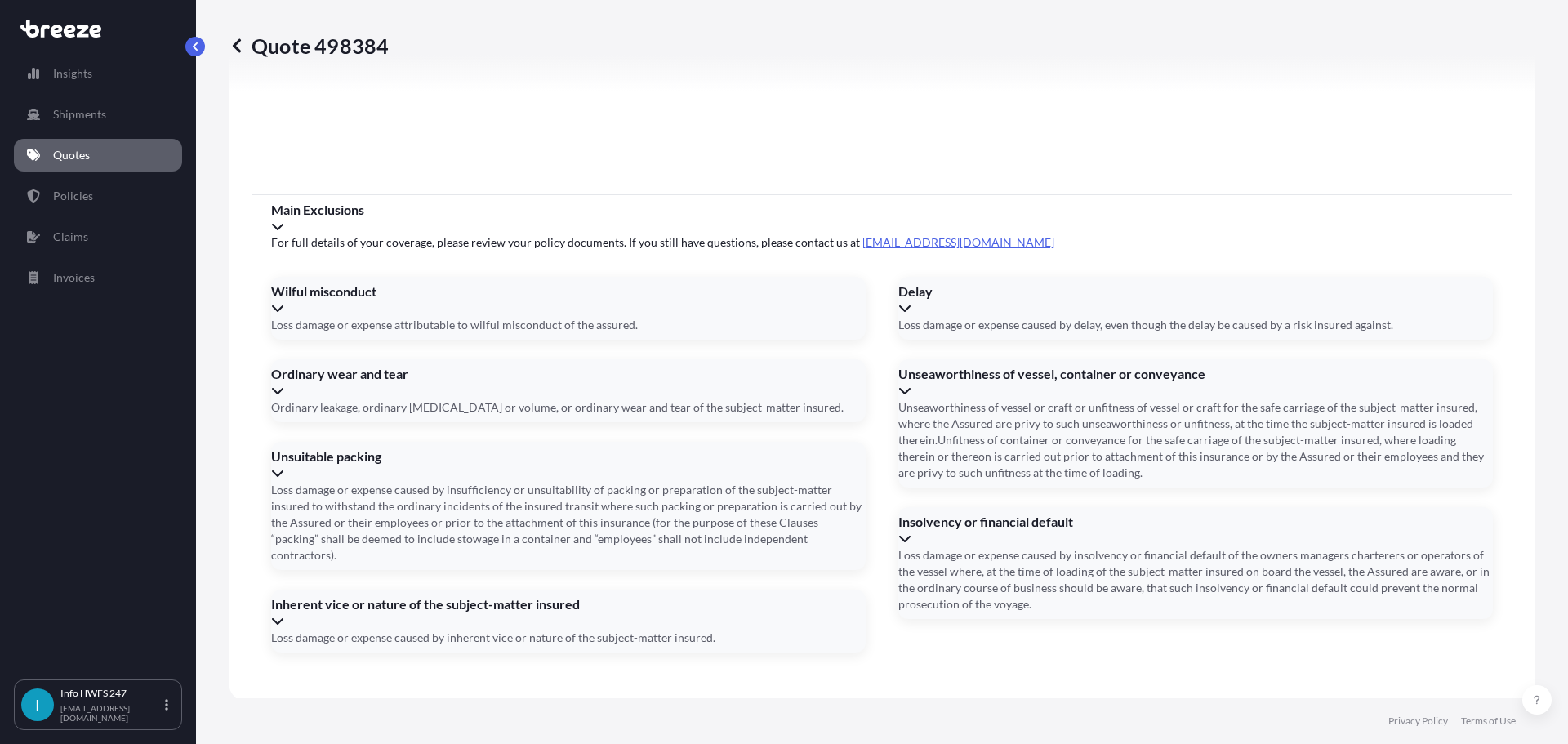
scroll to position [2157, 0]
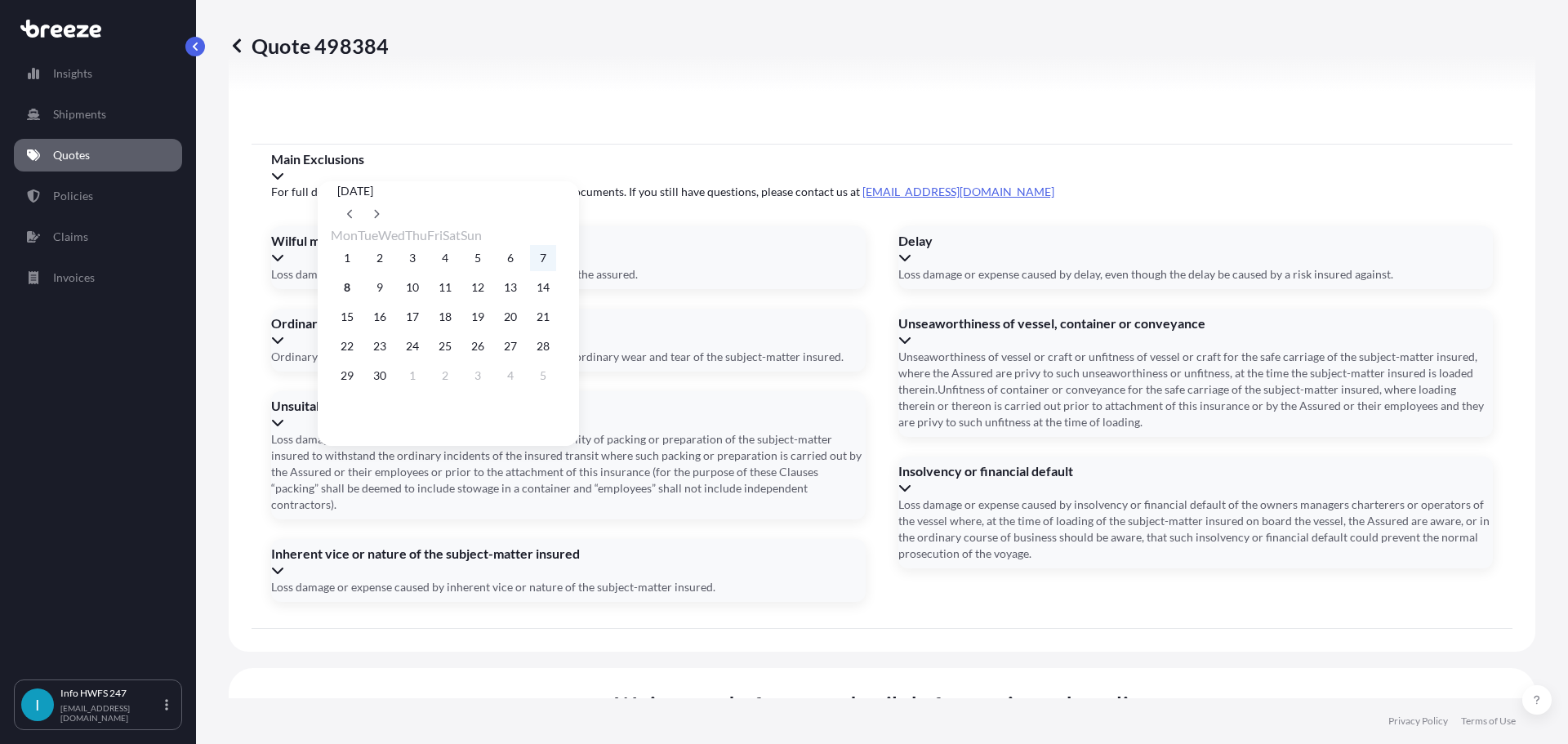
click at [556, 255] on button "7" at bounding box center [543, 258] width 26 height 26
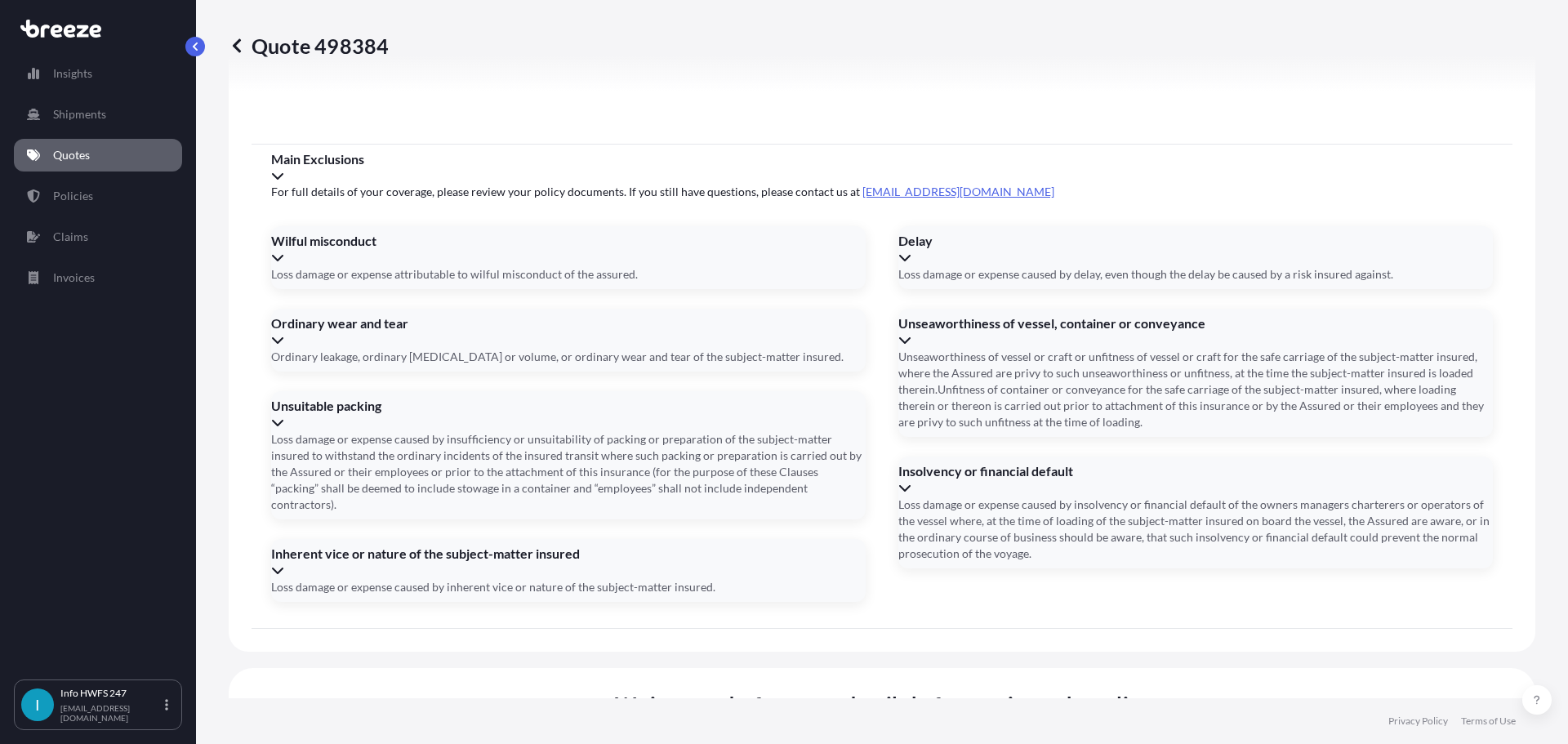
type input "[DATE]"
drag, startPoint x: 768, startPoint y: 462, endPoint x: 784, endPoint y: 467, distance: 16.8
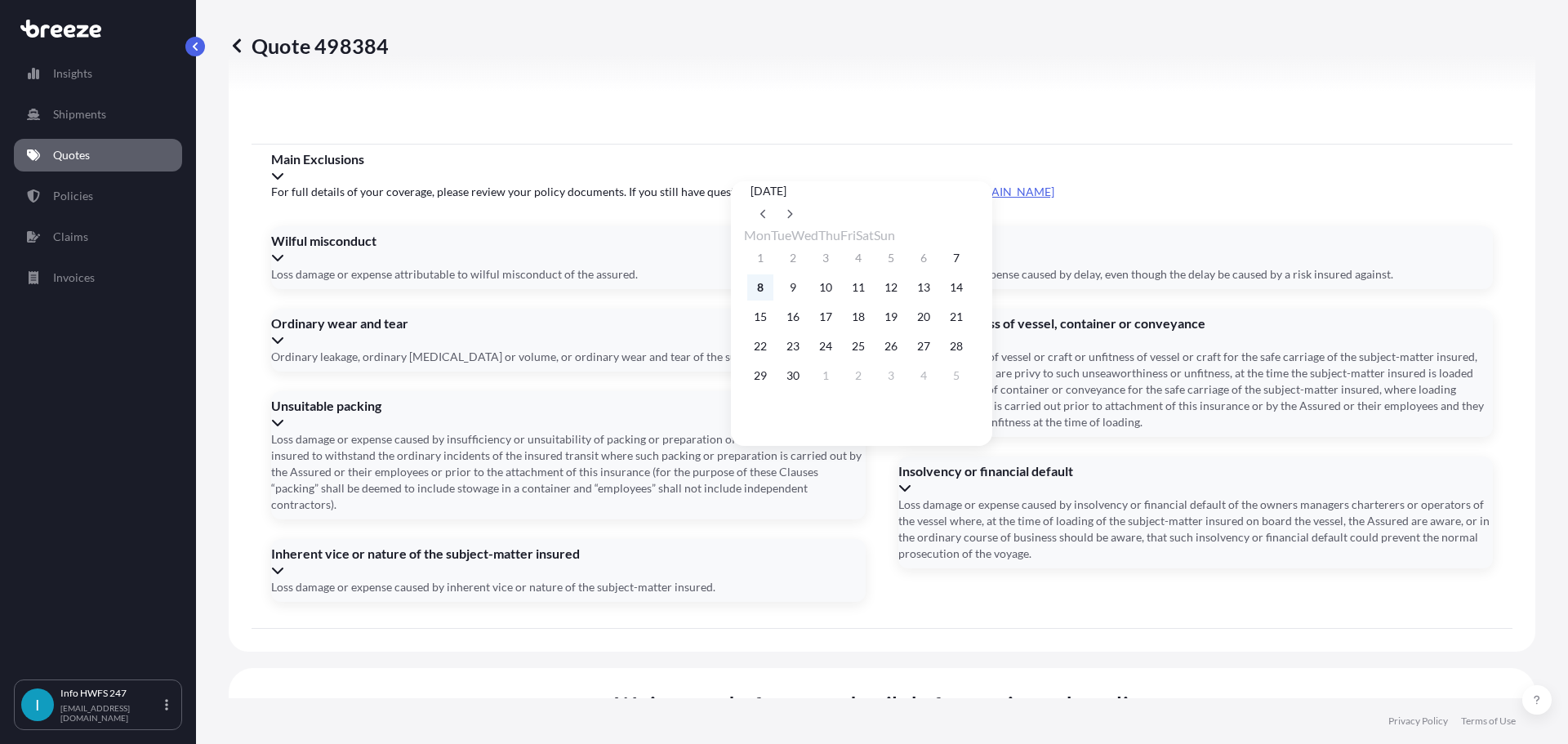
click at [761, 290] on button "8" at bounding box center [760, 287] width 26 height 26
type input "[DATE]"
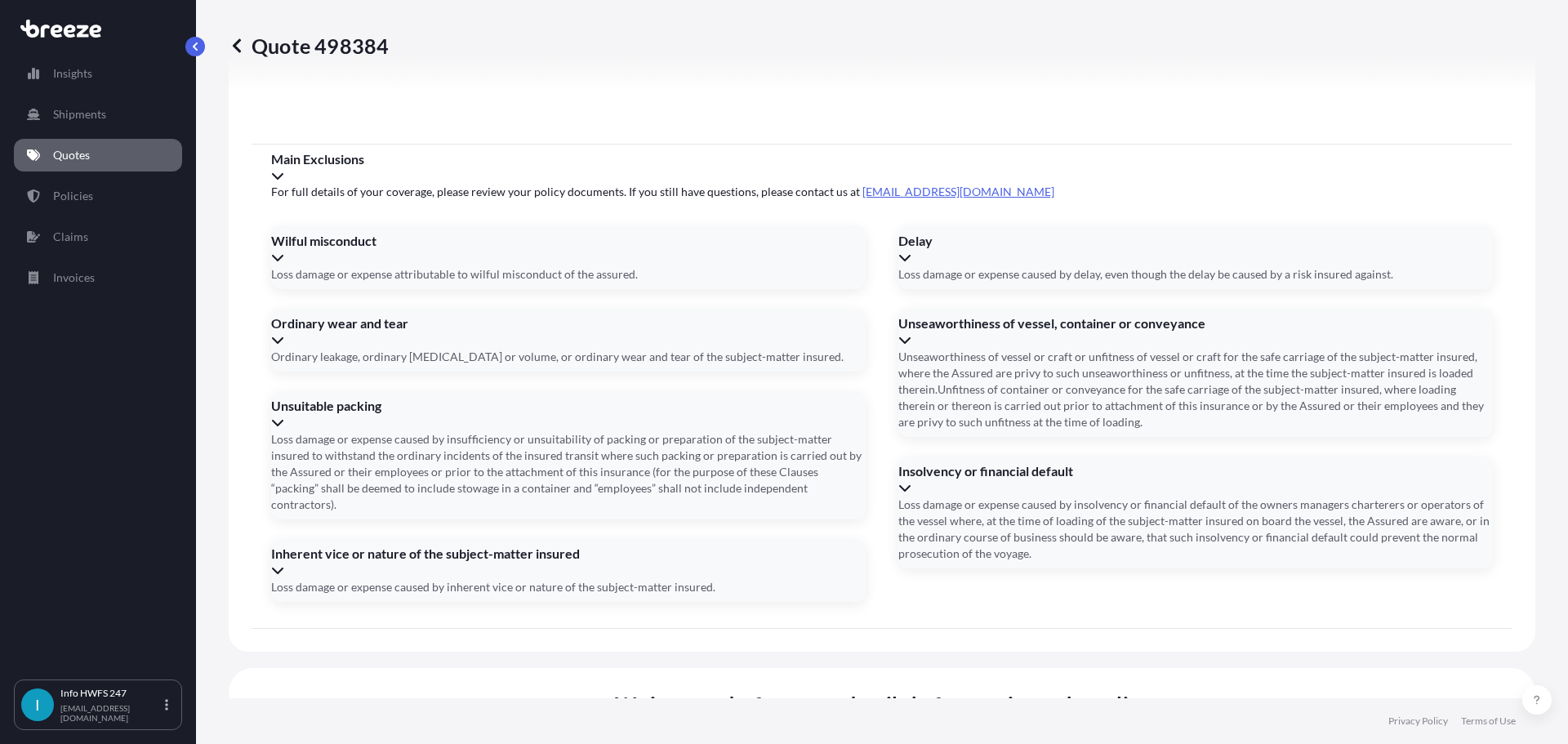
drag, startPoint x: 709, startPoint y: 534, endPoint x: 1078, endPoint y: 513, distance: 369.6
type input "02029914253"
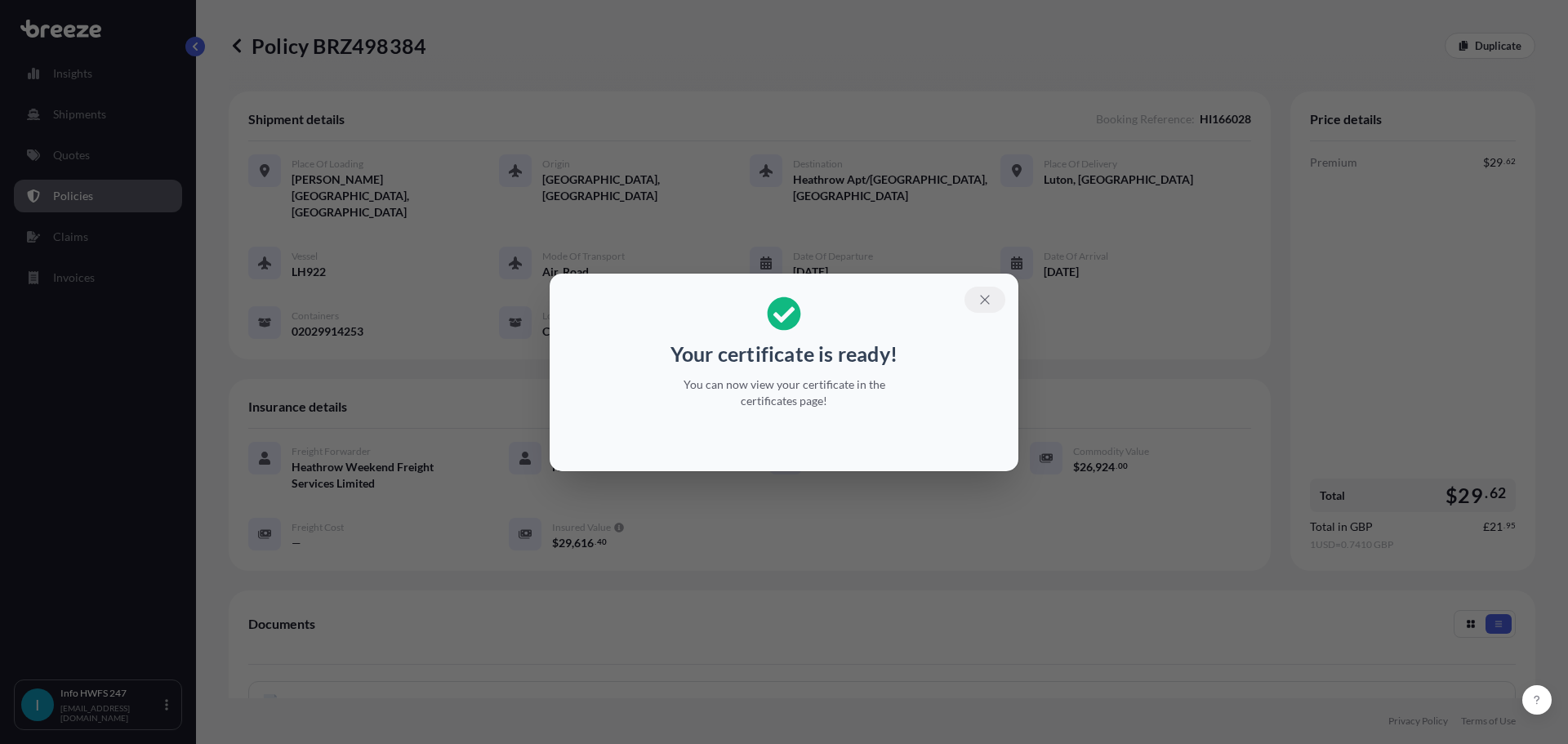
click at [983, 299] on icon "button" at bounding box center [984, 299] width 15 height 15
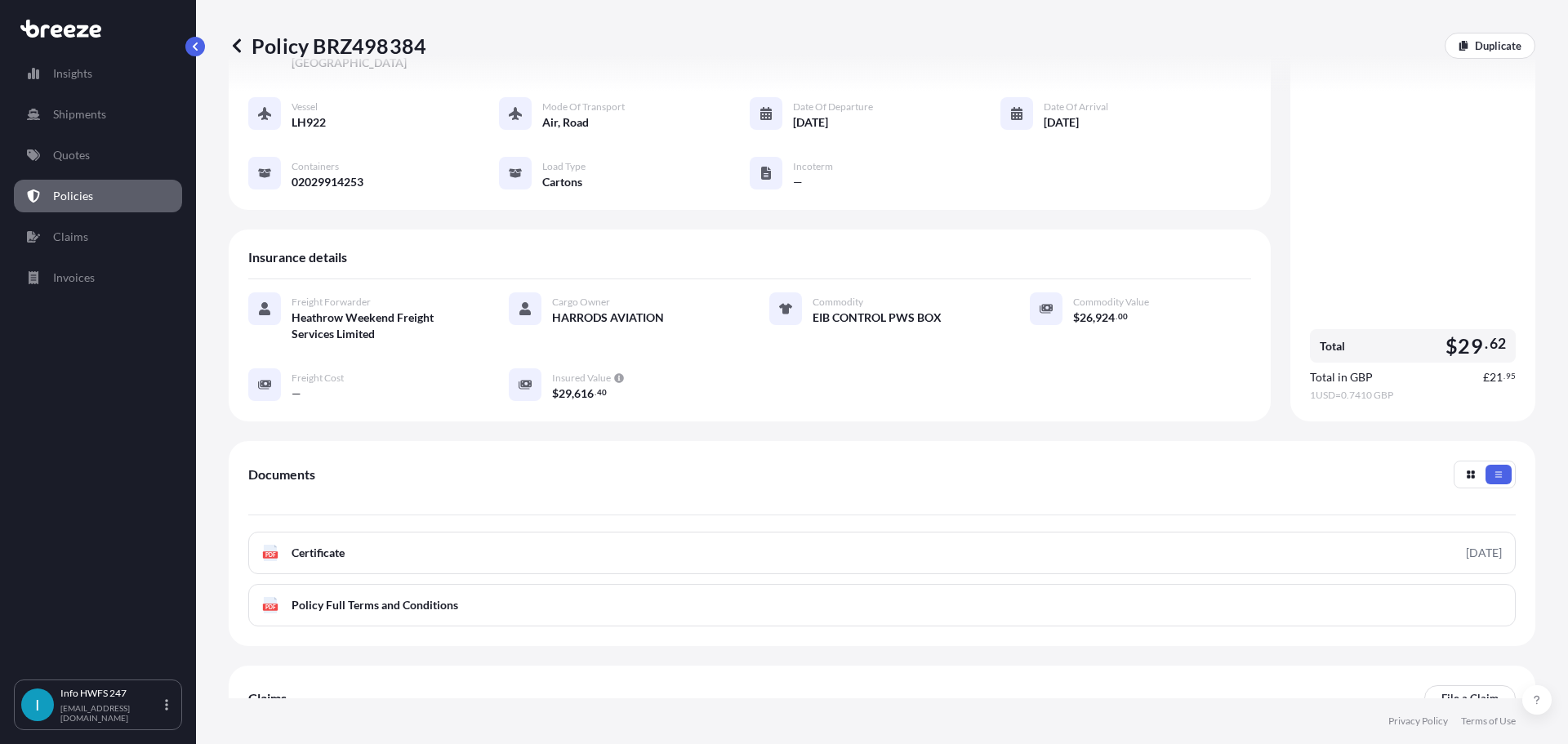
scroll to position [239, 0]
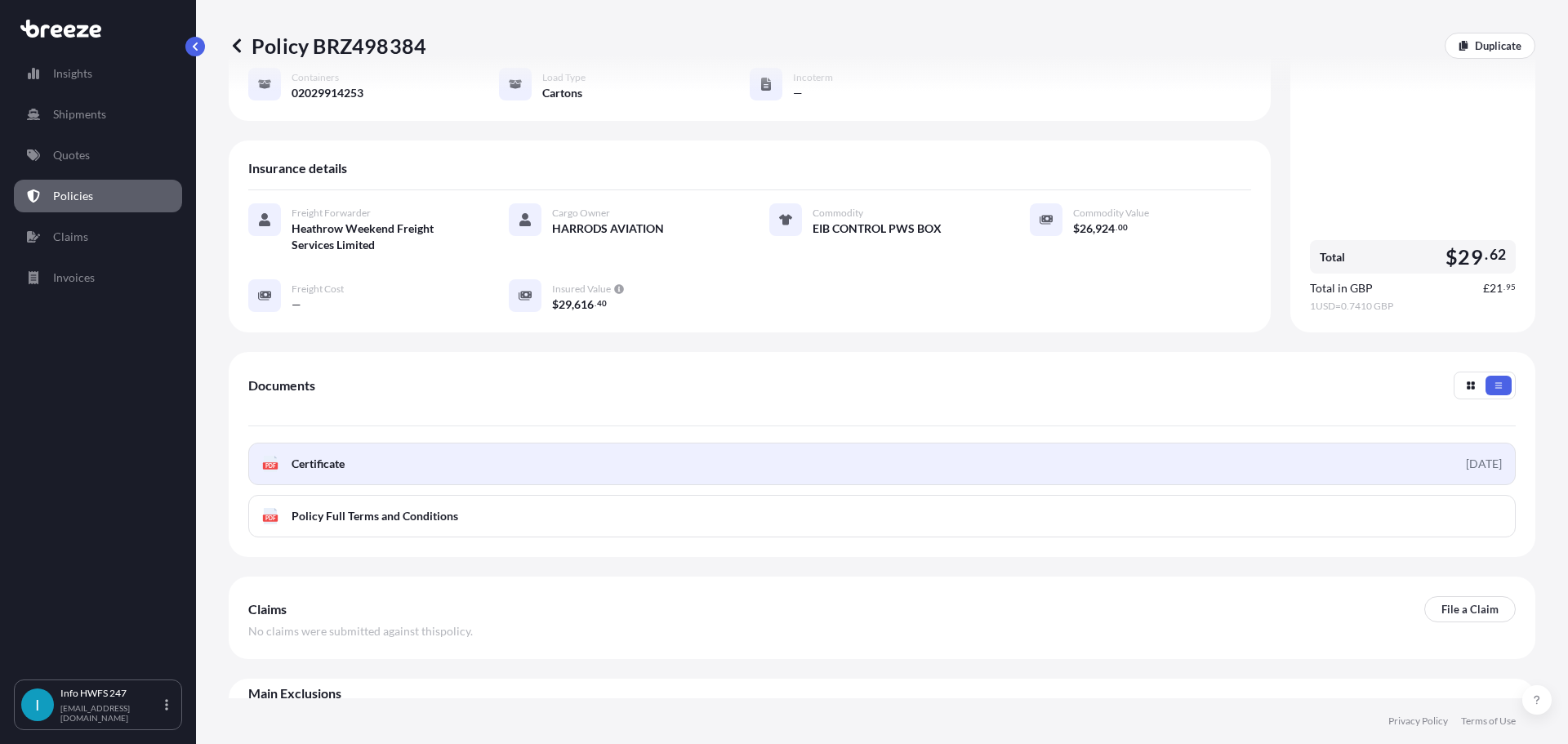
click at [373, 442] on link "PDF Certificate [DATE]" at bounding box center [882, 463] width 1267 height 42
